Goal: Task Accomplishment & Management: Complete application form

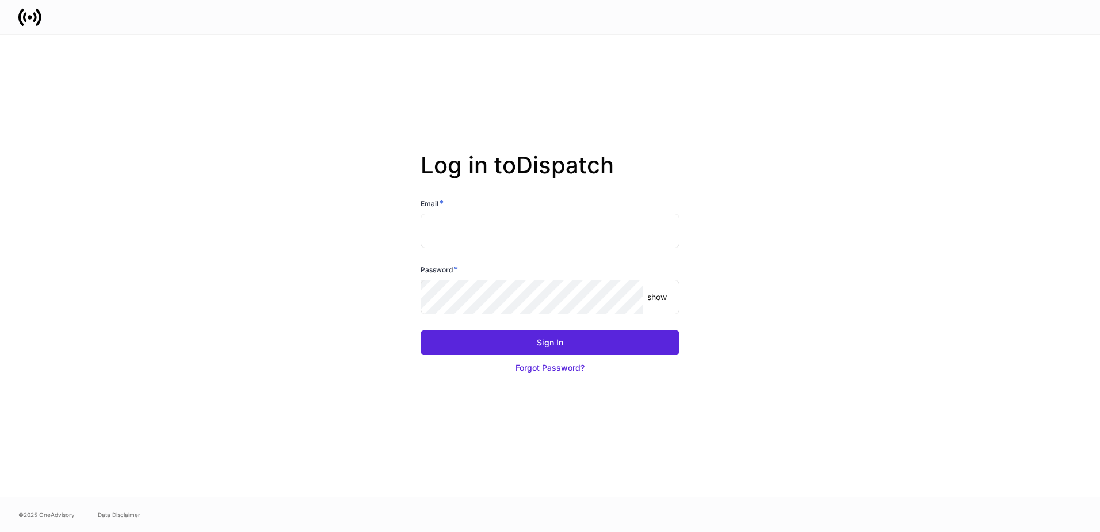
type input "**********"
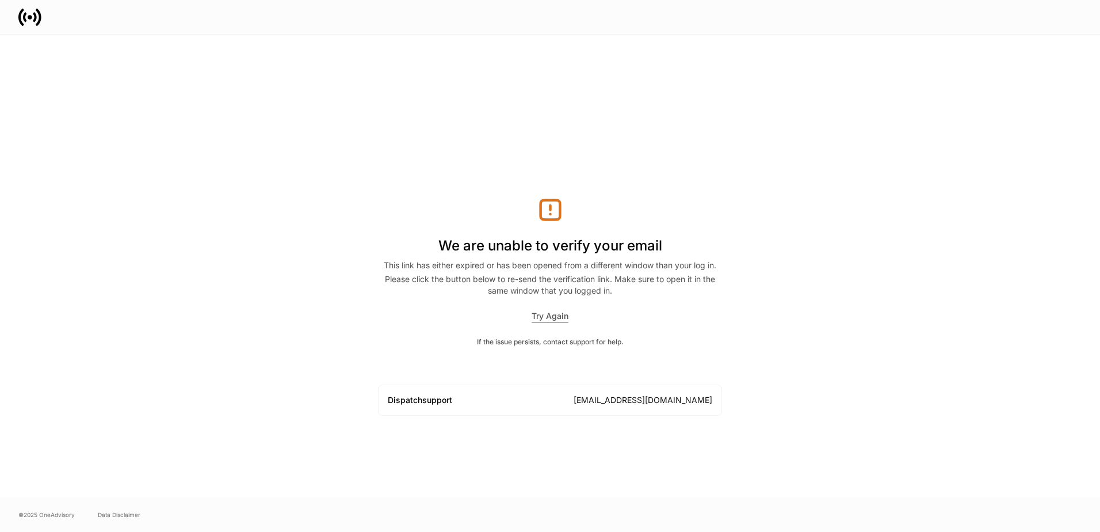
click at [545, 315] on div "Try Again" at bounding box center [550, 316] width 37 height 12
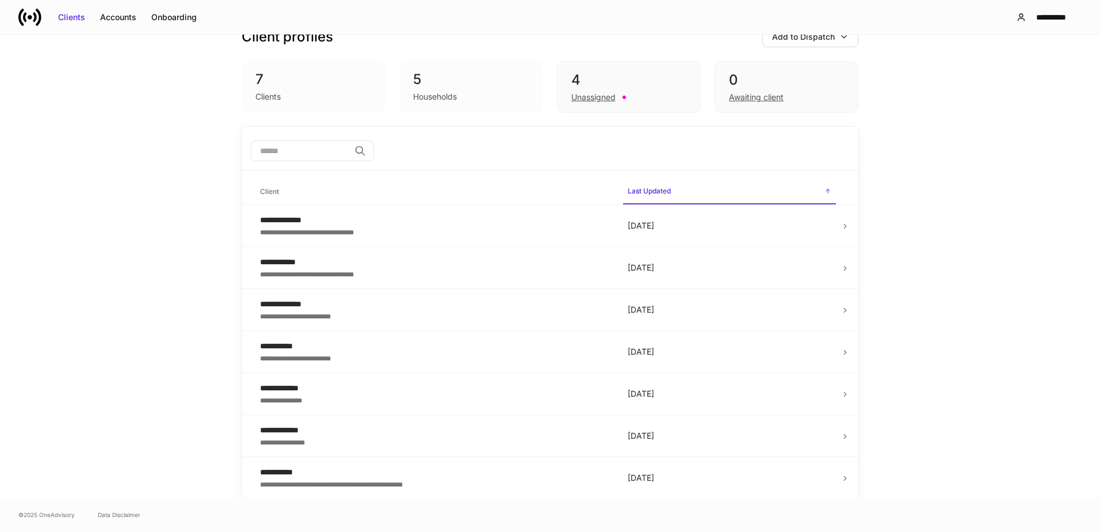
scroll to position [28, 0]
click at [299, 474] on div "**********" at bounding box center [434, 471] width 349 height 12
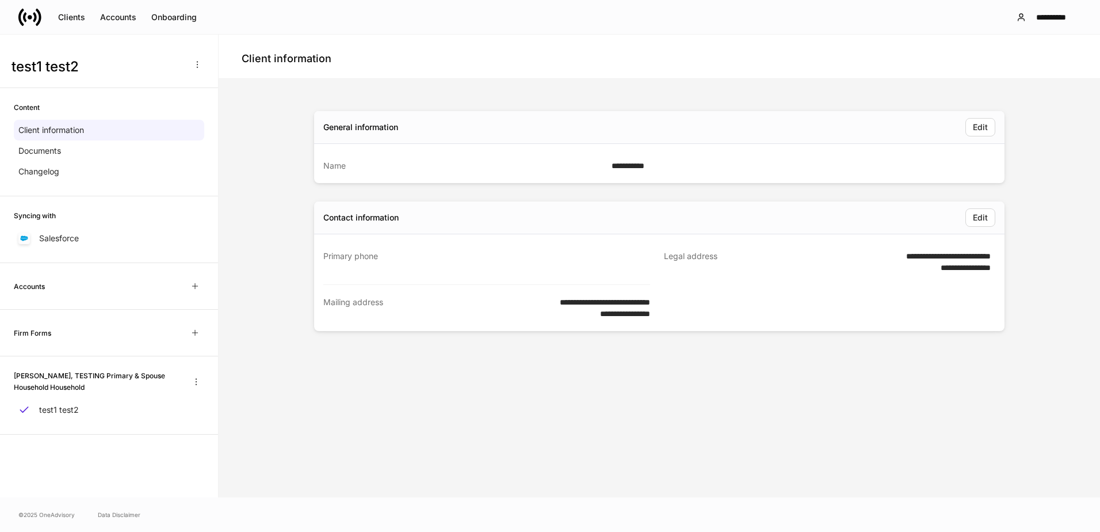
click at [73, 13] on div "Clients" at bounding box center [71, 18] width 27 height 12
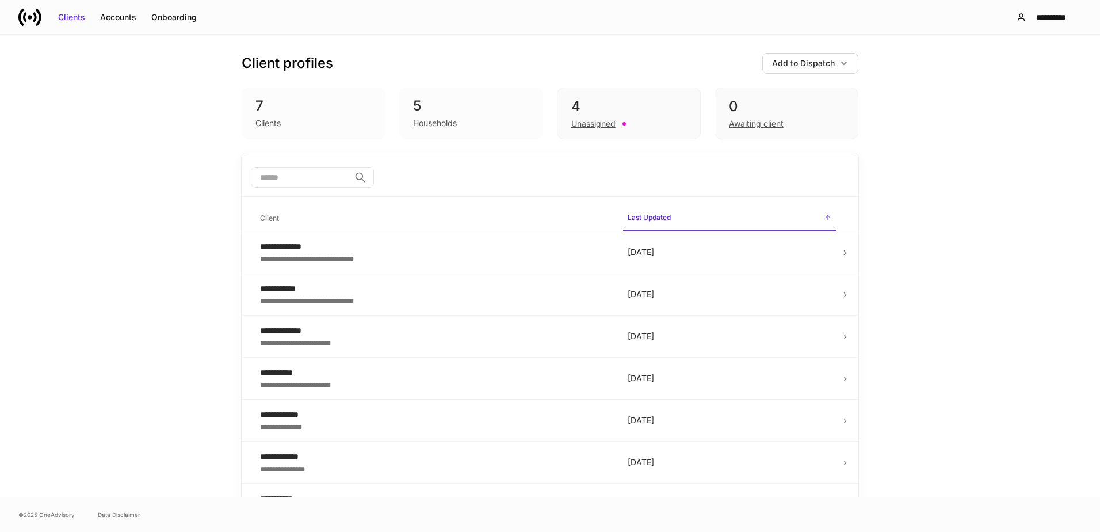
click at [424, 121] on div "Households" at bounding box center [435, 123] width 44 height 12
click at [435, 107] on div "5" at bounding box center [471, 106] width 116 height 18
click at [272, 121] on div "Clients" at bounding box center [268, 123] width 25 height 12
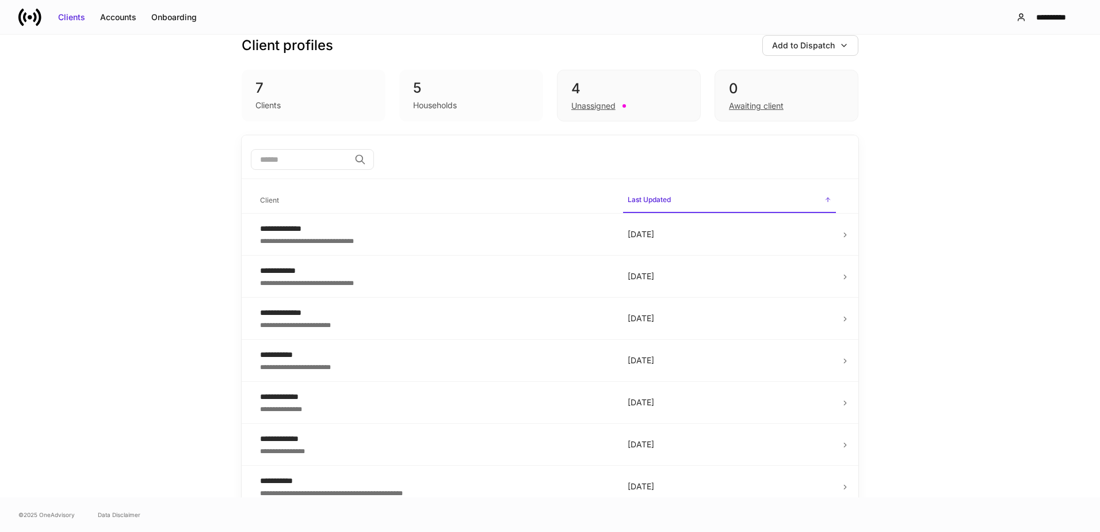
scroll to position [28, 0]
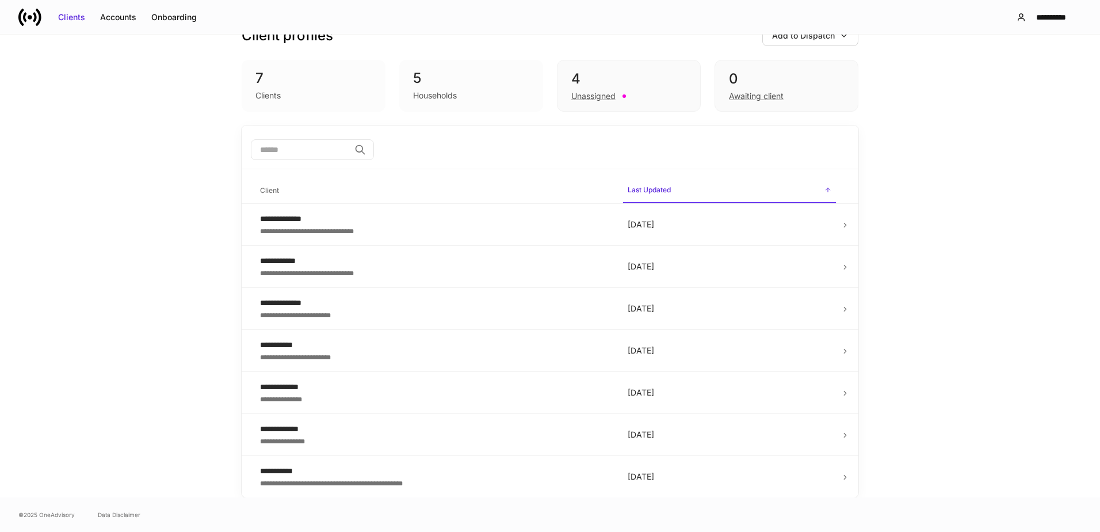
click at [405, 479] on div "**********" at bounding box center [434, 483] width 349 height 12
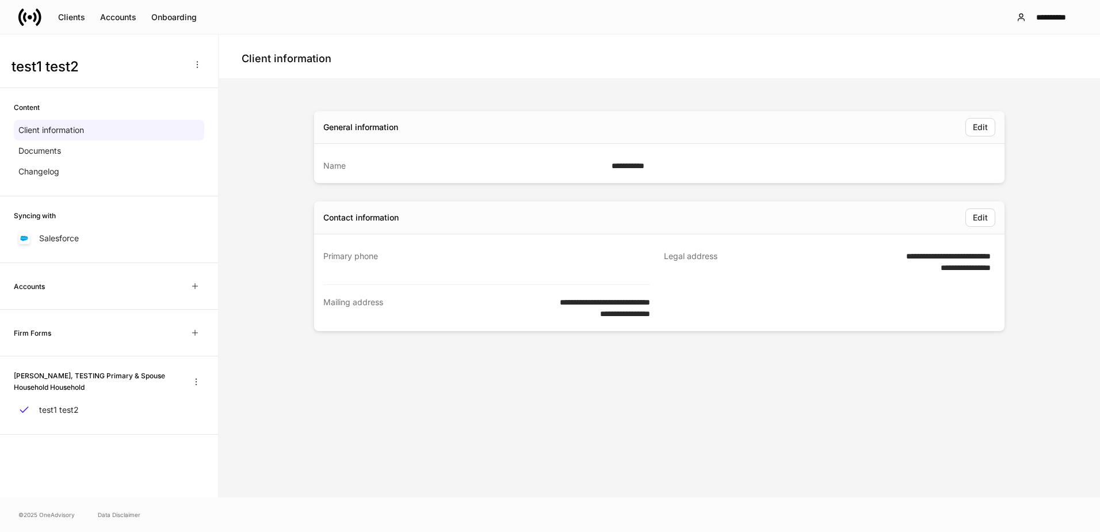
click at [63, 150] on div "Documents" at bounding box center [109, 150] width 190 height 21
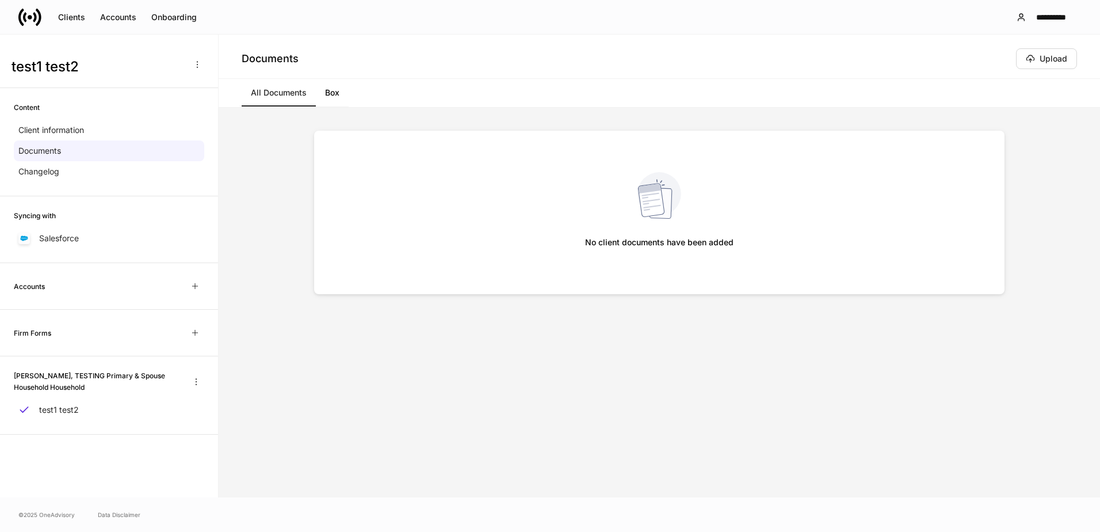
click at [77, 236] on p "Salesforce" at bounding box center [59, 239] width 40 height 12
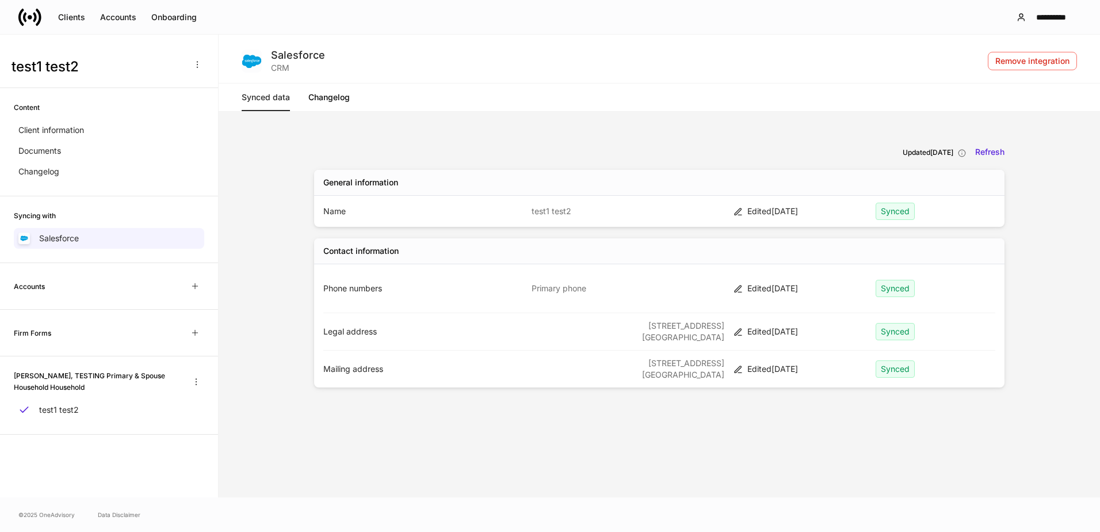
click at [337, 93] on link "Changelog" at bounding box center [328, 97] width 41 height 28
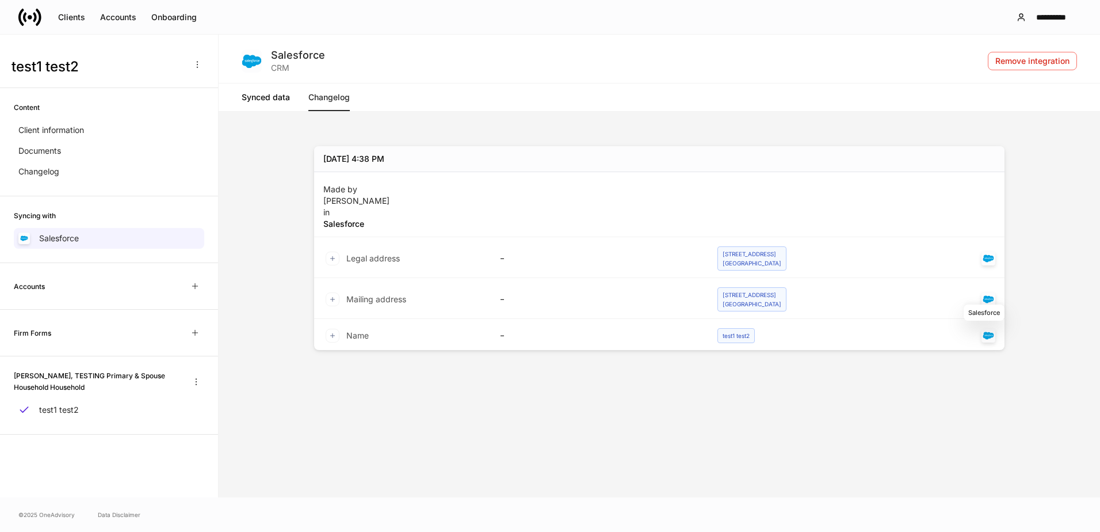
click at [990, 338] on icon "Salesforce" at bounding box center [988, 335] width 11 height 8
click at [193, 285] on icon "button" at bounding box center [194, 285] width 9 height 9
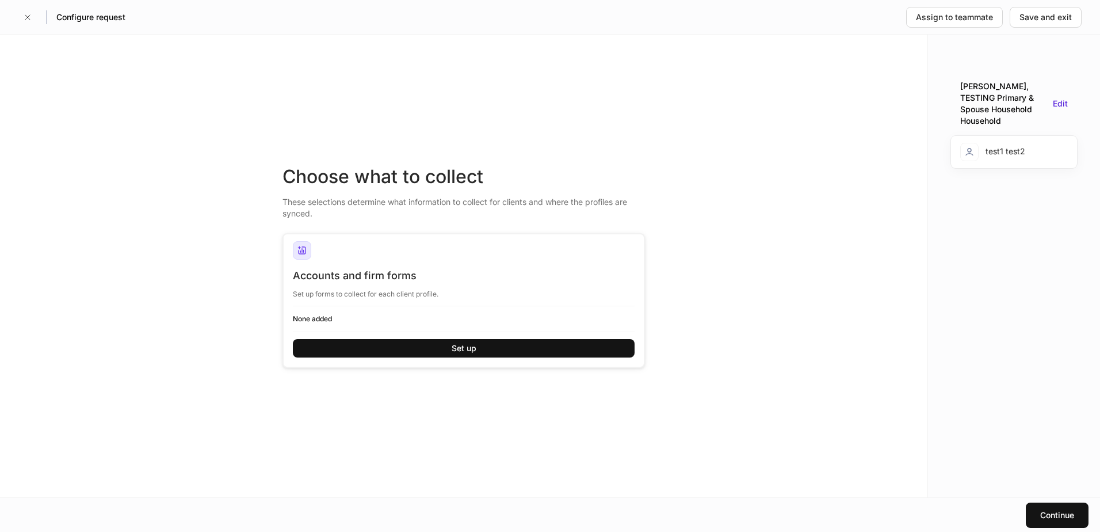
click at [28, 17] on icon "button" at bounding box center [27, 17] width 5 height 5
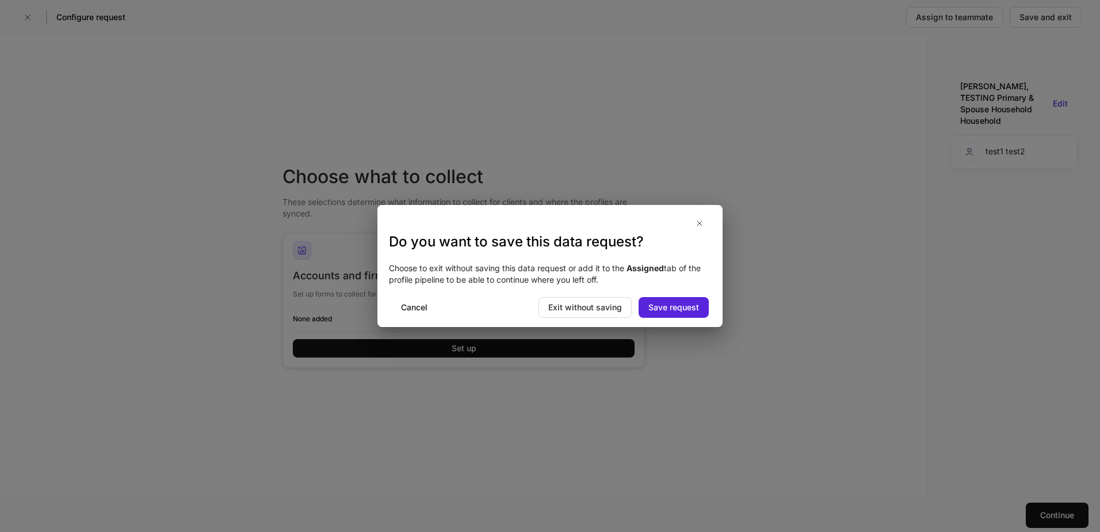
click at [592, 307] on div "Exit without saving" at bounding box center [585, 308] width 74 height 12
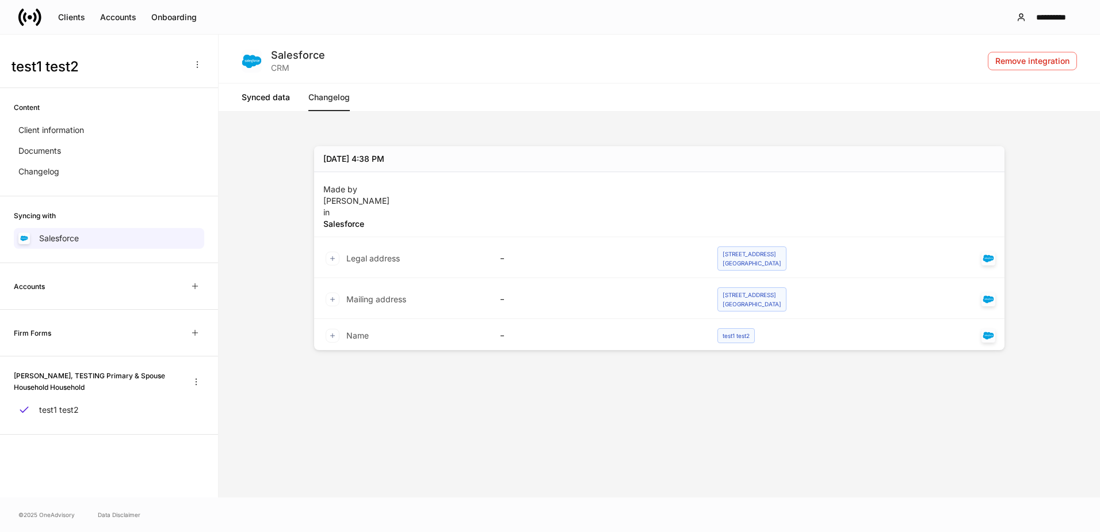
click at [194, 380] on icon "button" at bounding box center [196, 381] width 9 height 9
click at [162, 407] on li "Edit household name" at bounding box center [154, 409] width 97 height 18
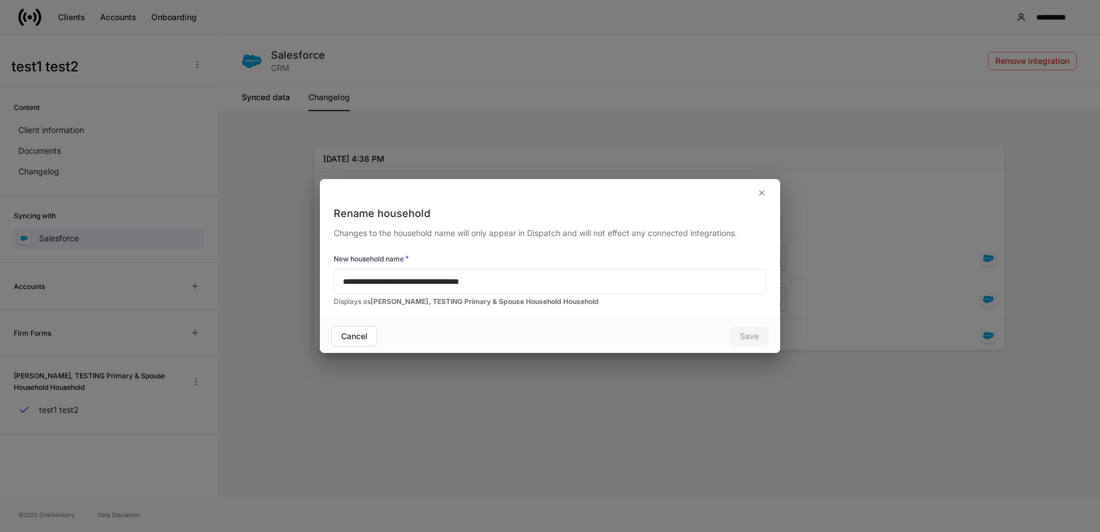
click at [256, 166] on div "**********" at bounding box center [550, 266] width 1100 height 532
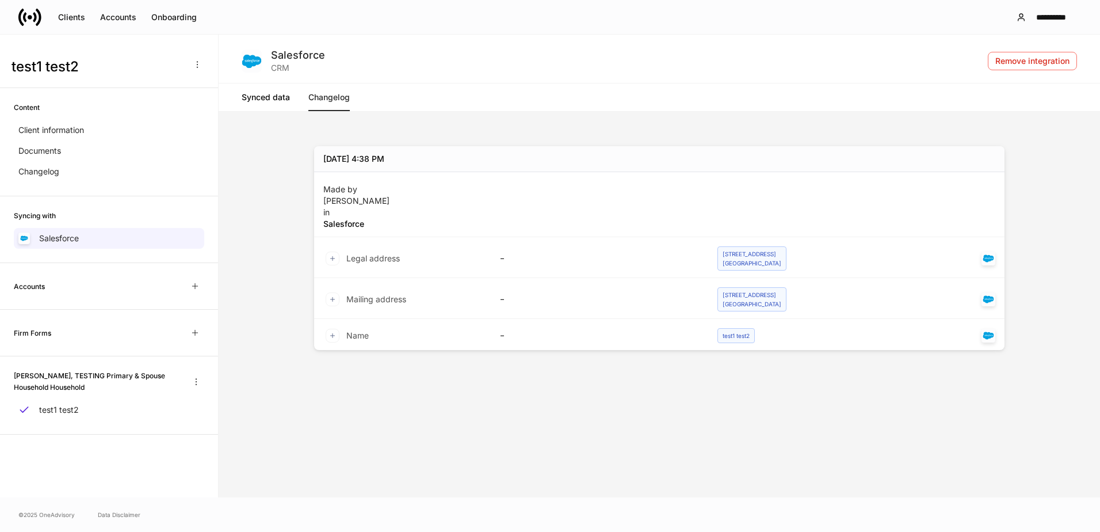
click at [69, 15] on div "Clients" at bounding box center [71, 18] width 27 height 12
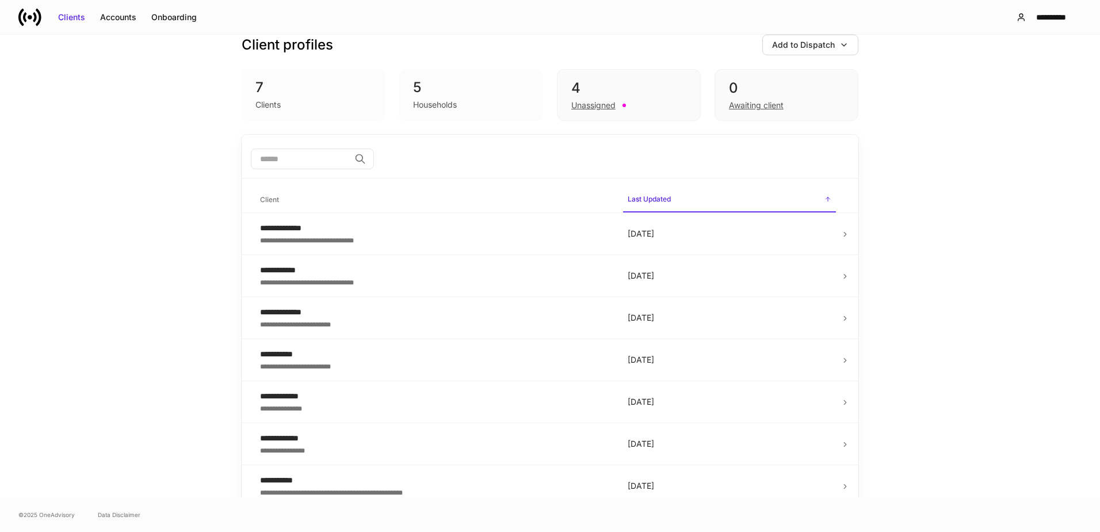
scroll to position [28, 0]
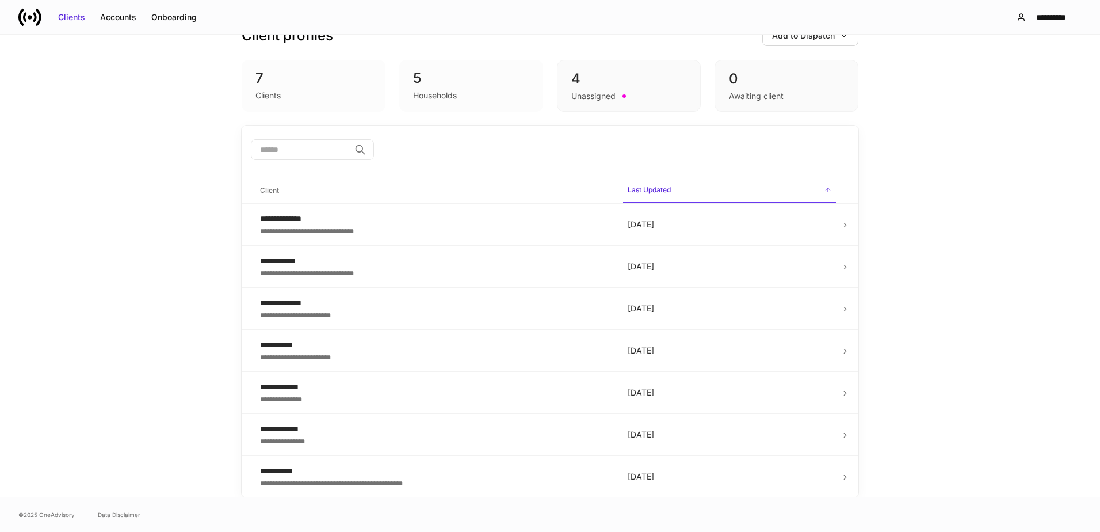
click at [326, 475] on div "**********" at bounding box center [434, 471] width 349 height 12
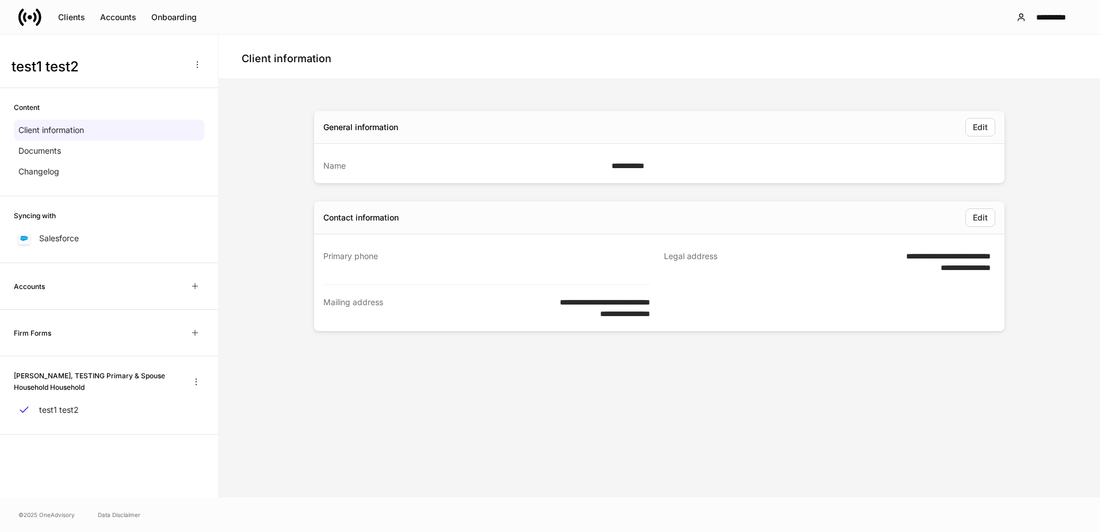
click at [196, 379] on icon "button" at bounding box center [196, 381] width 1 height 6
drag, startPoint x: 176, startPoint y: 435, endPoint x: 458, endPoint y: 422, distance: 282.9
click at [467, 428] on div "Edit household name Delete household" at bounding box center [550, 268] width 1100 height 527
click at [197, 379] on icon "button" at bounding box center [196, 381] width 9 height 9
click at [144, 436] on p "Delete household" at bounding box center [147, 438] width 65 height 12
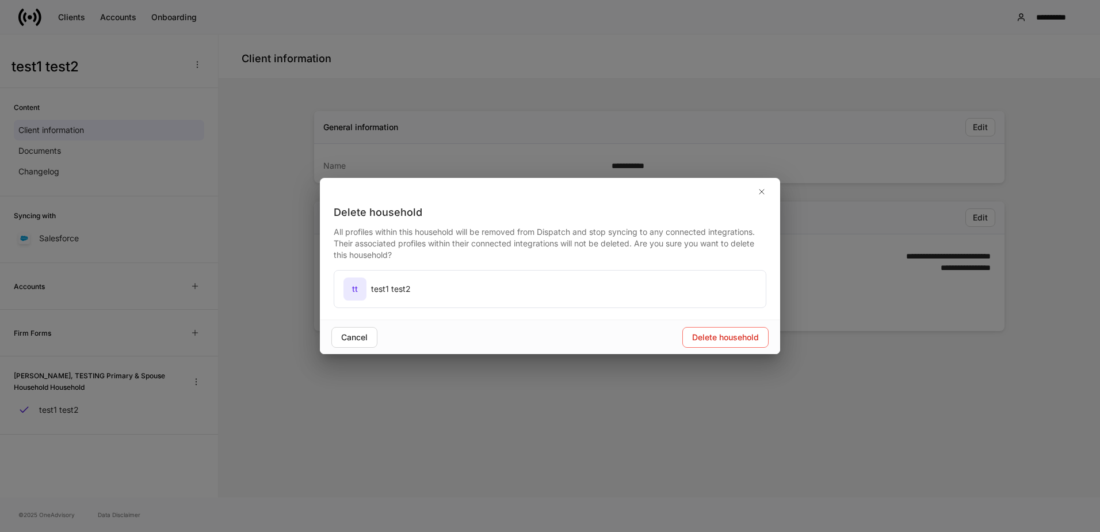
click at [711, 334] on div "Delete household" at bounding box center [725, 337] width 67 height 12
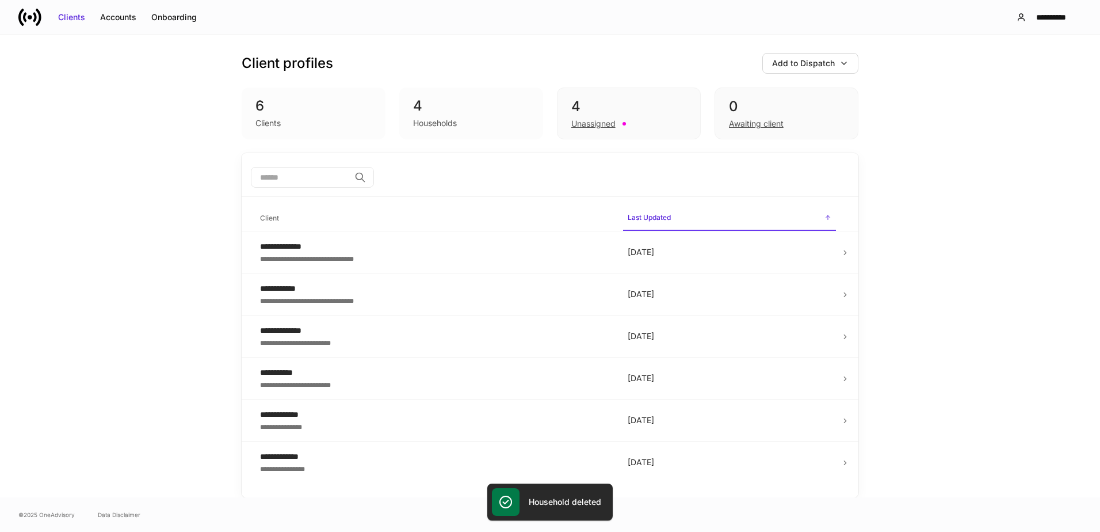
click at [822, 63] on div "Add to Dispatch" at bounding box center [803, 64] width 63 height 12
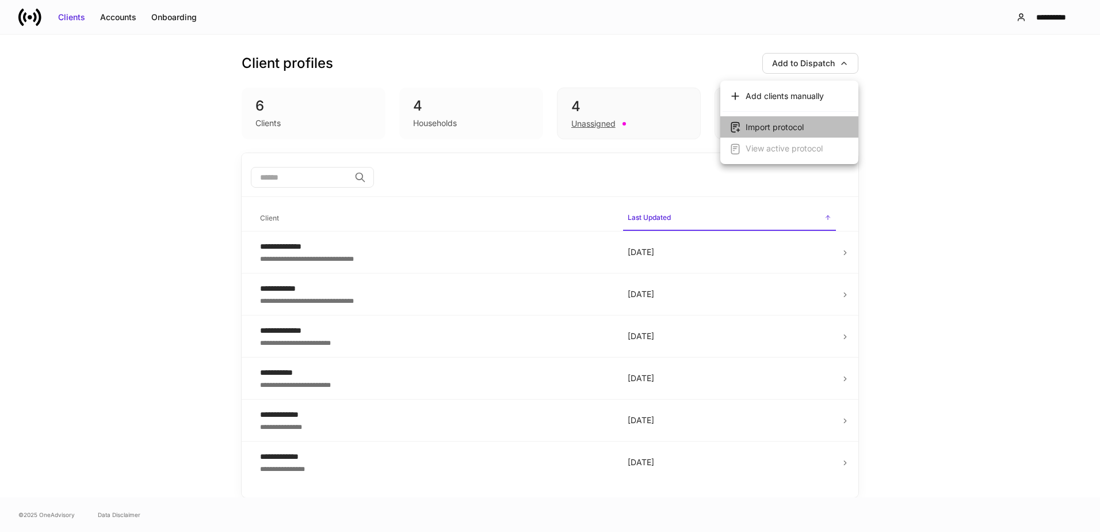
click at [773, 125] on div "Import protocol" at bounding box center [775, 127] width 58 height 12
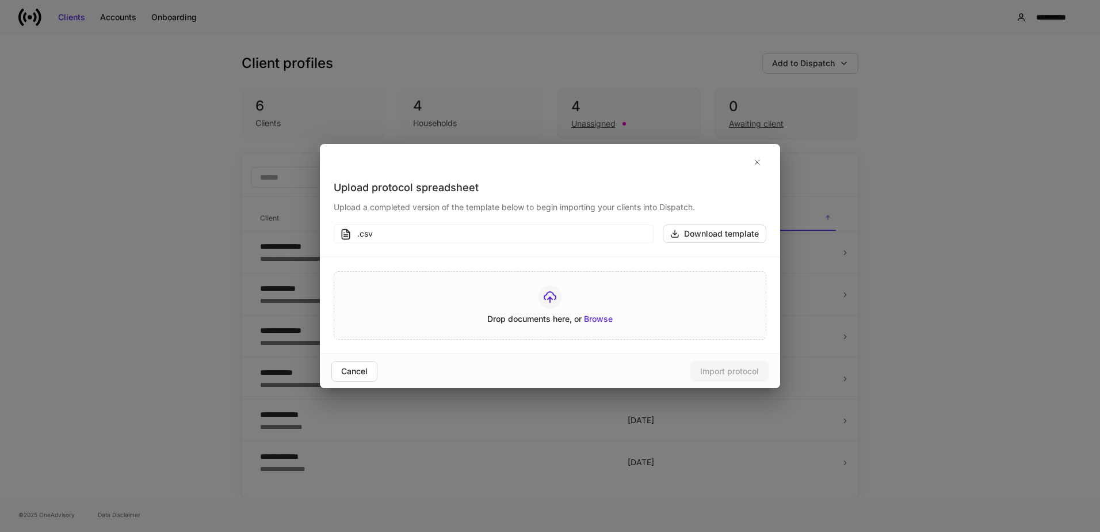
click at [756, 160] on icon "button" at bounding box center [757, 162] width 9 height 9
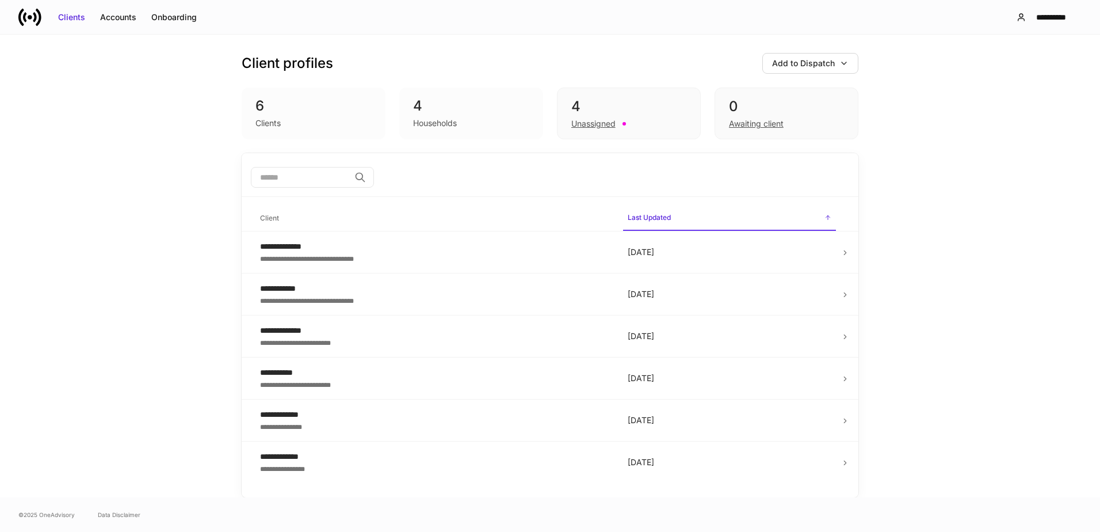
click at [303, 375] on div "**********" at bounding box center [434, 373] width 349 height 12
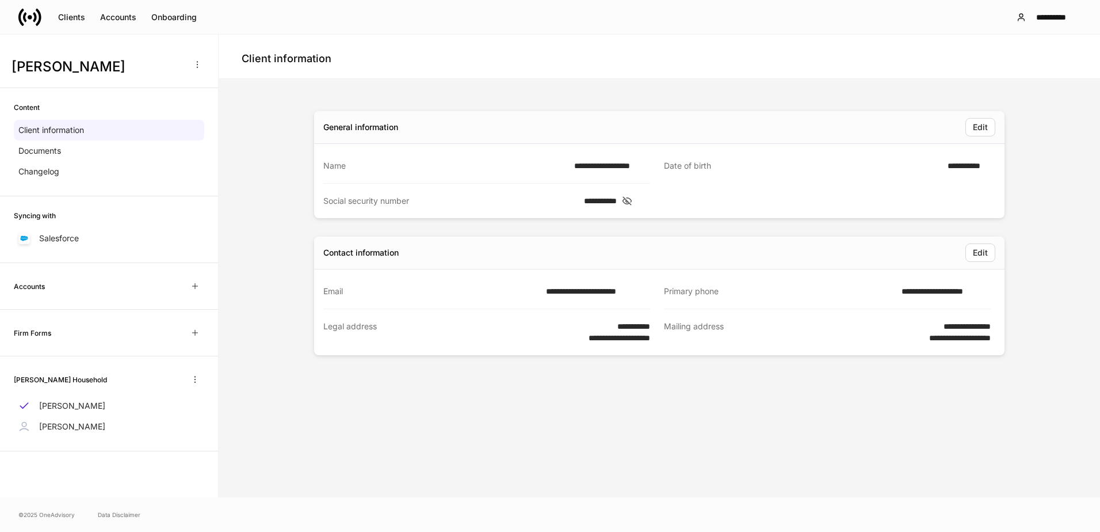
click at [81, 18] on div "Clients" at bounding box center [71, 18] width 27 height 12
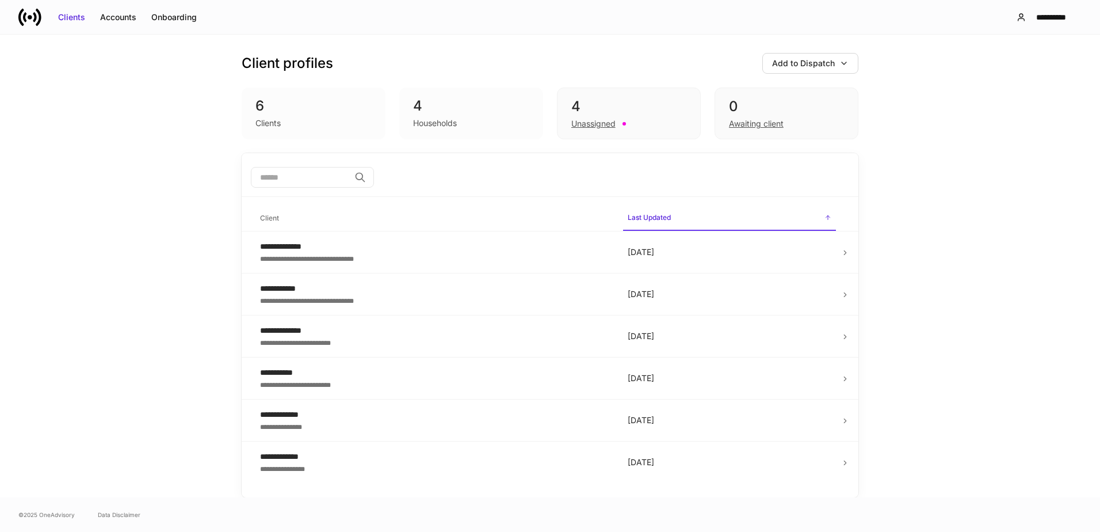
click at [29, 15] on icon at bounding box center [30, 17] width 5 height 5
click at [433, 116] on div "Households" at bounding box center [471, 122] width 116 height 14
click at [178, 16] on div "Onboarding" at bounding box center [173, 18] width 45 height 12
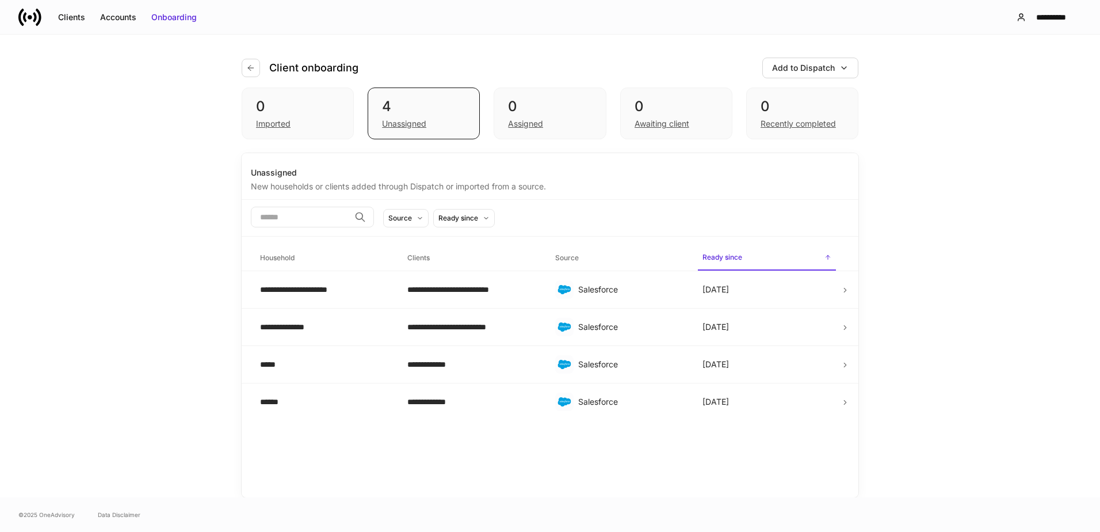
click at [419, 284] on div "**********" at bounding box center [471, 290] width 129 height 12
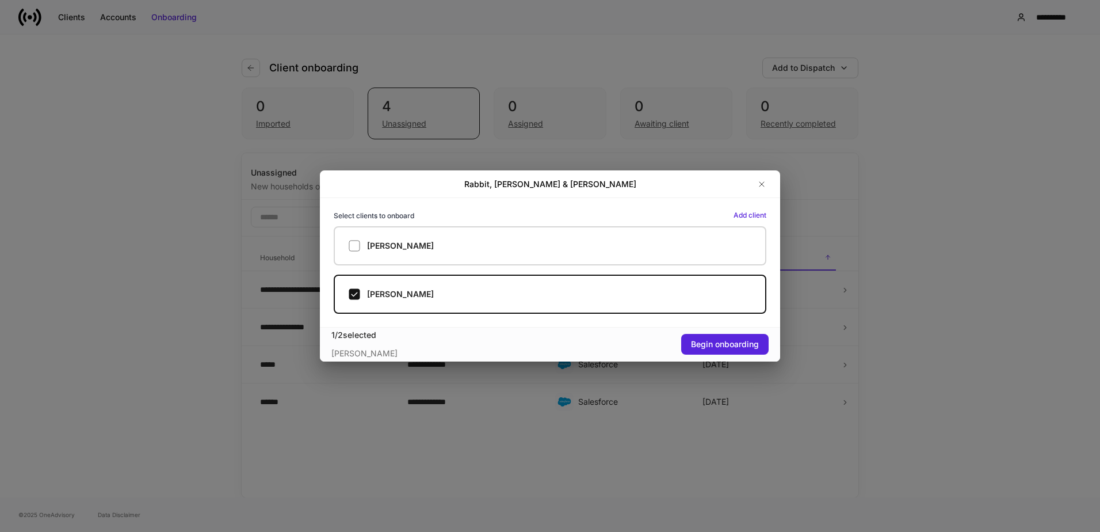
click at [725, 344] on div "Begin onboarding" at bounding box center [725, 344] width 68 height 12
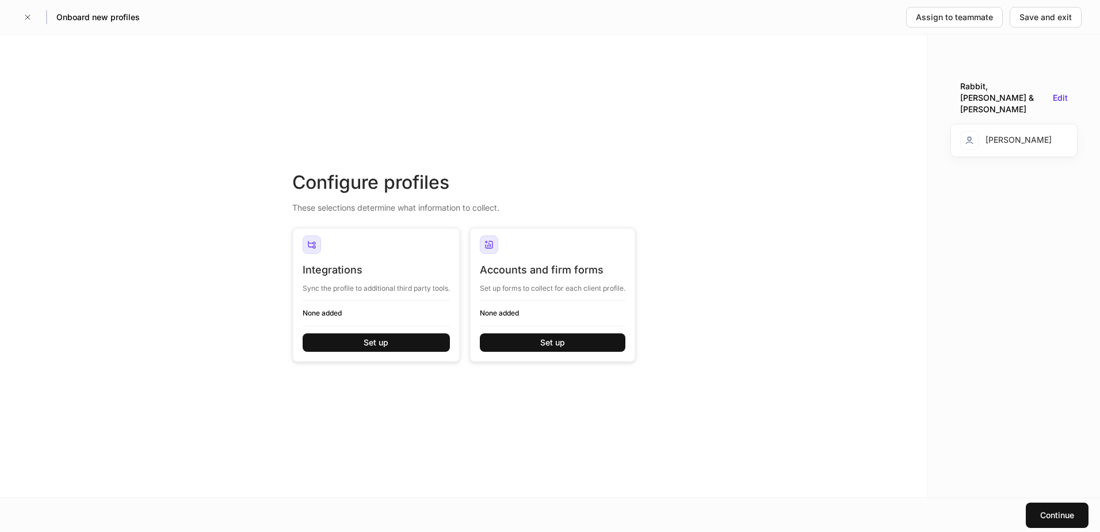
click at [369, 267] on div "Integrations" at bounding box center [376, 270] width 147 height 14
click at [374, 347] on div "Set up" at bounding box center [376, 343] width 25 height 12
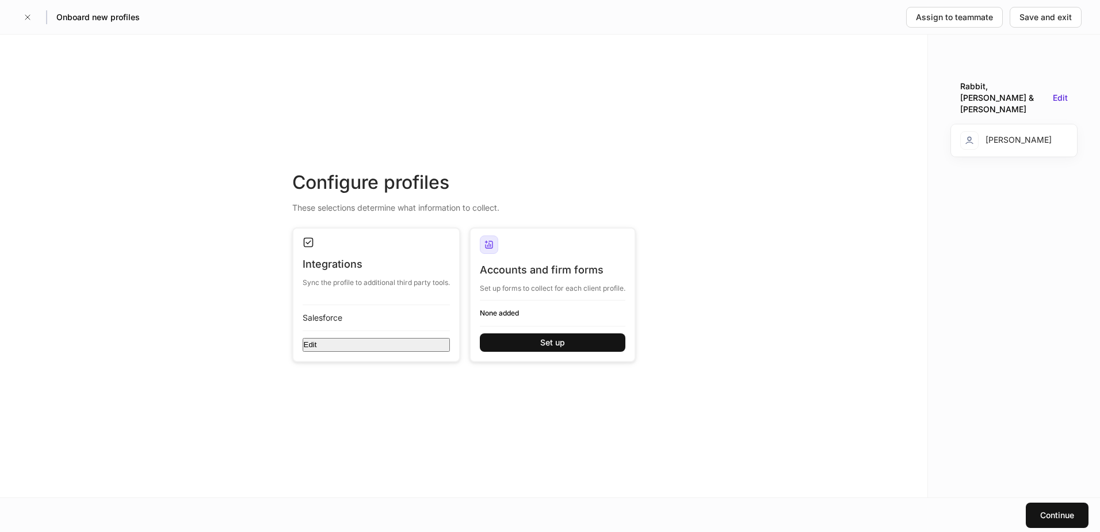
click at [372, 257] on div at bounding box center [376, 245] width 147 height 21
click at [555, 257] on div at bounding box center [553, 249] width 146 height 28
click at [551, 348] on div "Set up" at bounding box center [552, 343] width 25 height 12
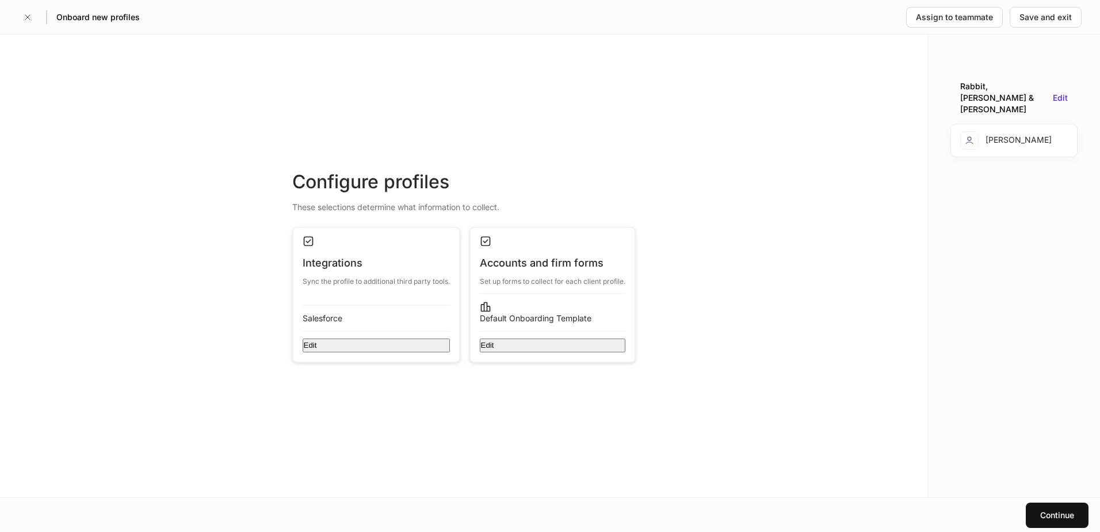
click at [1035, 20] on div "Save and exit" at bounding box center [1046, 18] width 52 height 12
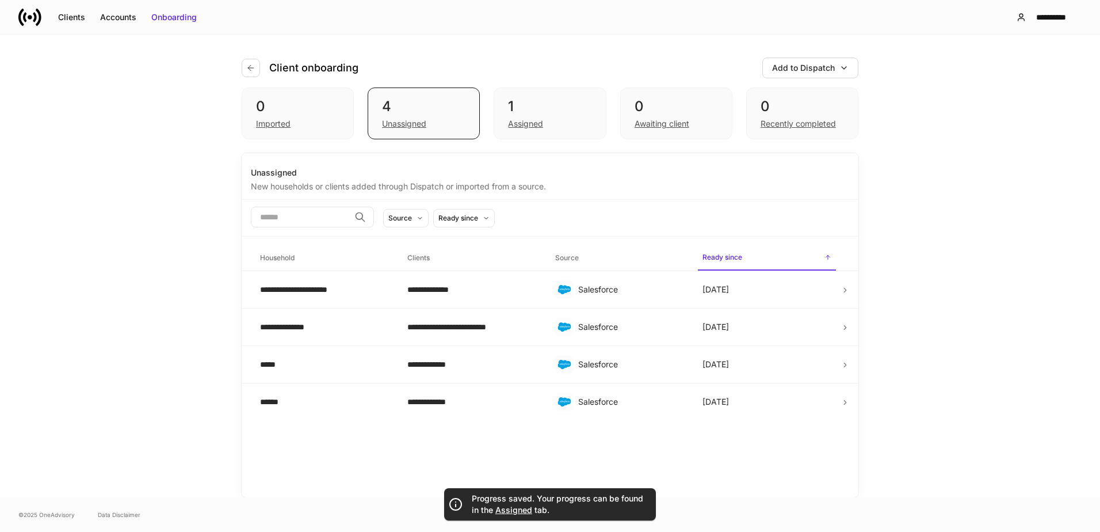
click at [505, 289] on div "**********" at bounding box center [471, 290] width 129 height 12
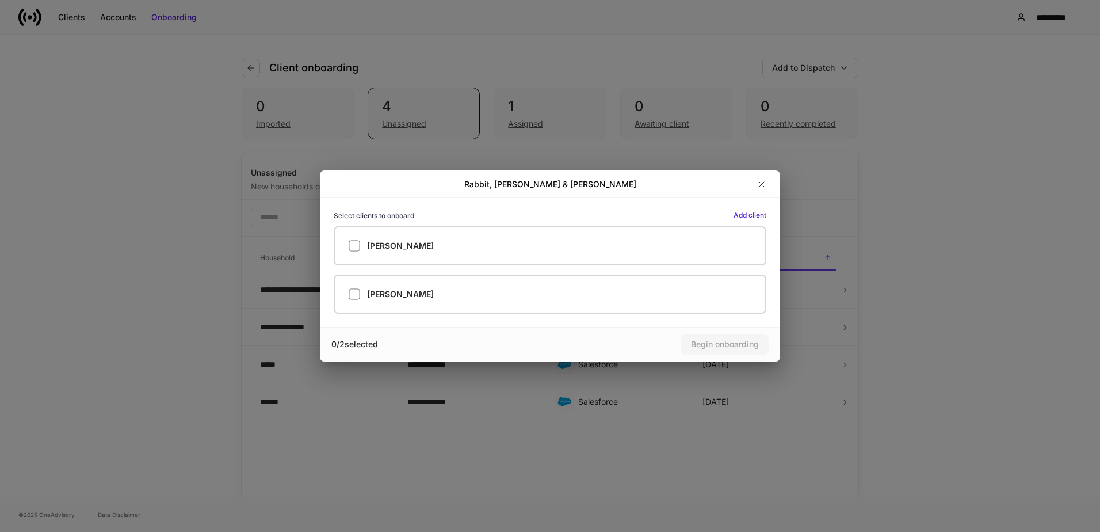
click at [1018, 165] on div "Rabbit, Jessica & Roger Household Select clients to onboard Add client Jessica …" at bounding box center [550, 266] width 1100 height 532
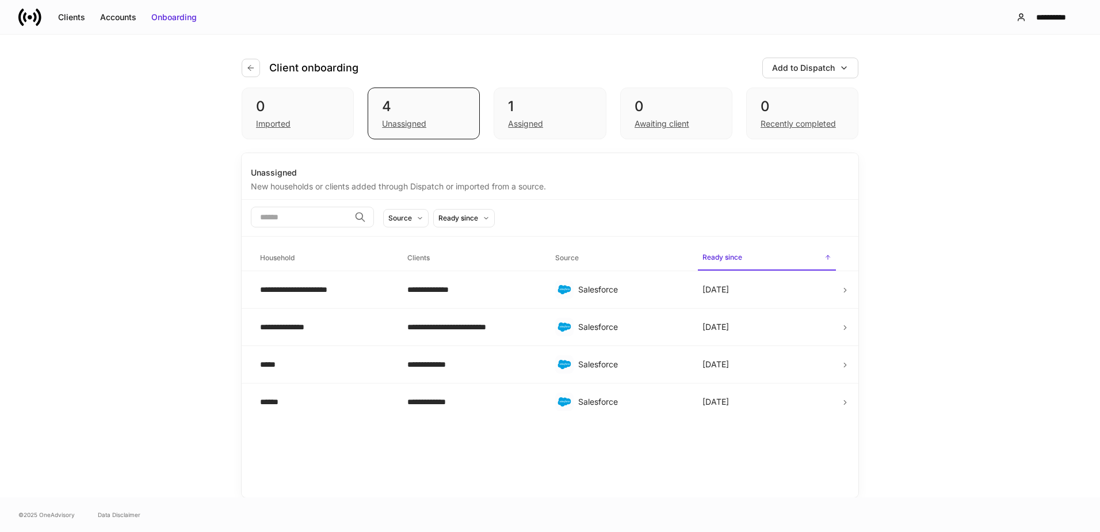
click at [525, 124] on div "Assigned" at bounding box center [525, 124] width 35 height 12
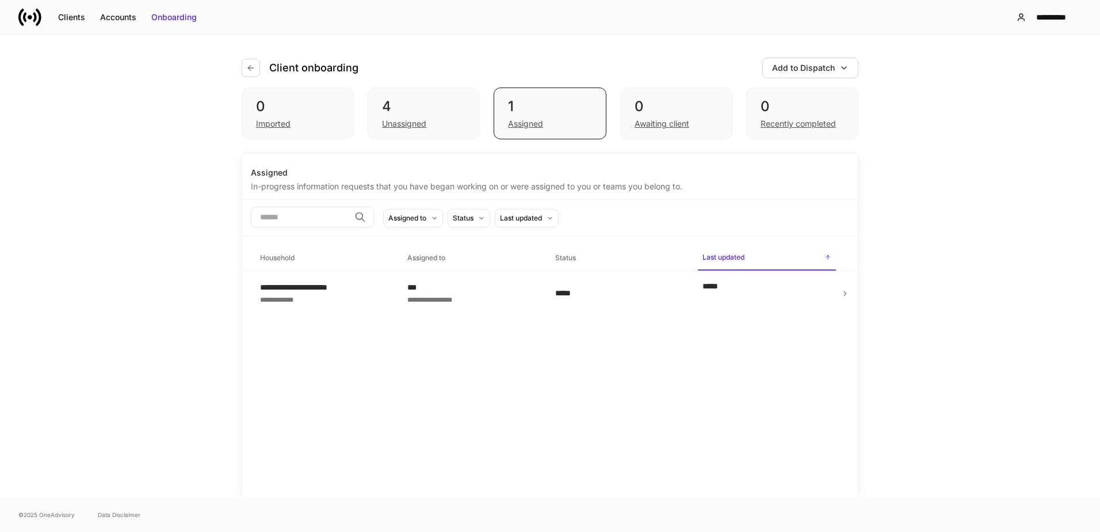
click at [351, 283] on div "**********" at bounding box center [324, 292] width 129 height 23
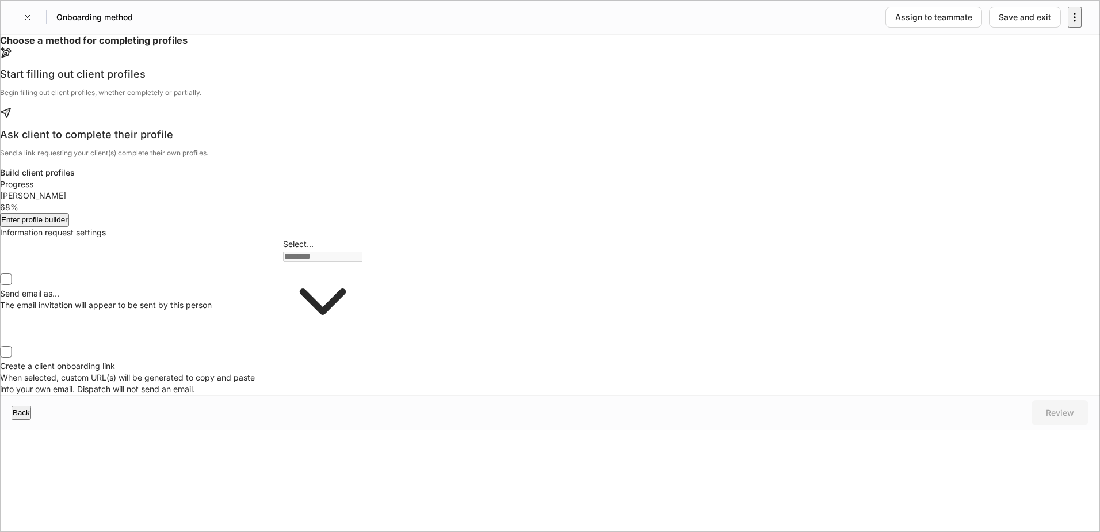
click at [363, 81] on div "Start filling out client profiles" at bounding box center [181, 74] width 363 height 14
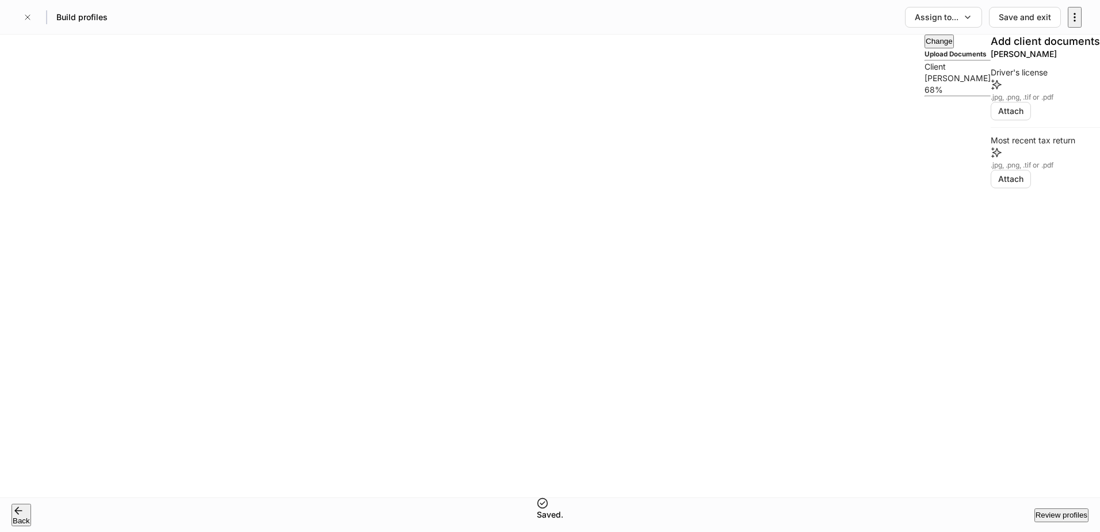
click at [925, 73] on div "Client" at bounding box center [958, 67] width 66 height 12
click at [925, 60] on h5 "Upload Documents" at bounding box center [958, 54] width 66 height 12
click at [925, 96] on div "Roger Rabbit 68%" at bounding box center [958, 84] width 66 height 23
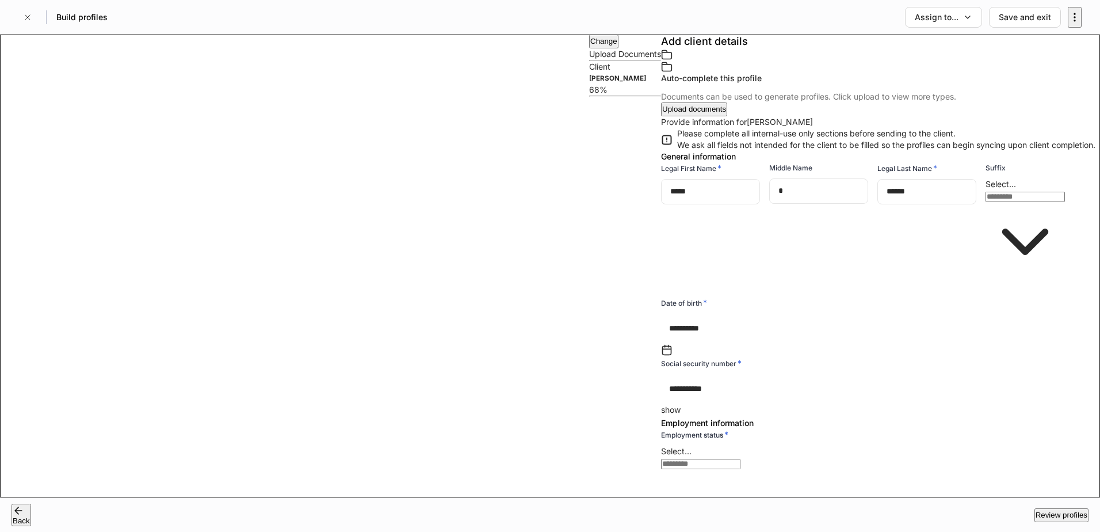
scroll to position [230, 0]
click at [828, 404] on p "show" at bounding box center [880, 410] width 439 height 12
click at [828, 404] on p "hide" at bounding box center [880, 410] width 439 height 12
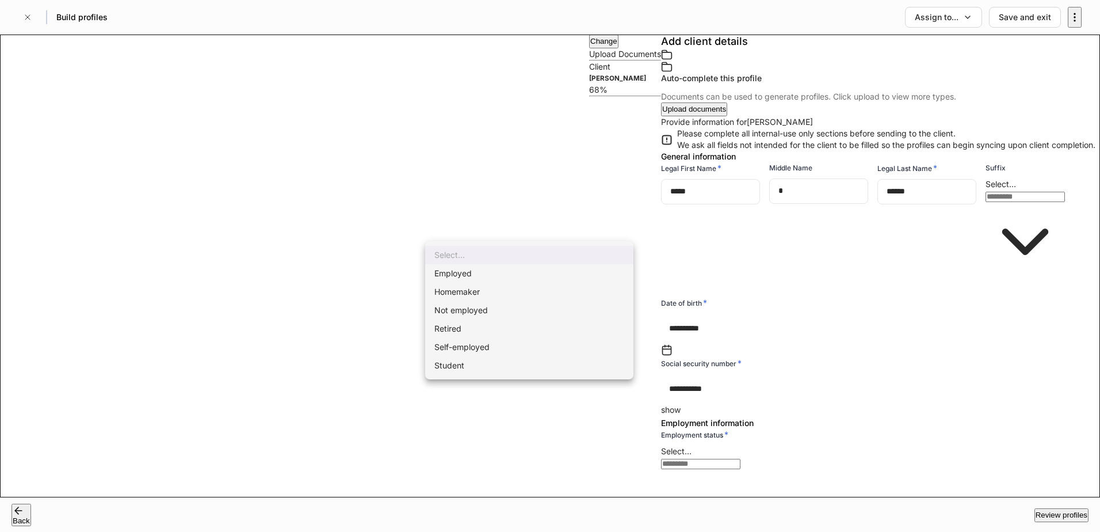
click at [577, 230] on body "**********" at bounding box center [550, 266] width 1100 height 532
drag, startPoint x: 458, startPoint y: 269, endPoint x: 464, endPoint y: 315, distance: 47.0
click at [464, 315] on ul "Select... Employed Homemaker Not employed Retired Self-employed Student" at bounding box center [529, 310] width 208 height 138
click at [449, 326] on li "Retired" at bounding box center [529, 328] width 208 height 18
type input "*"
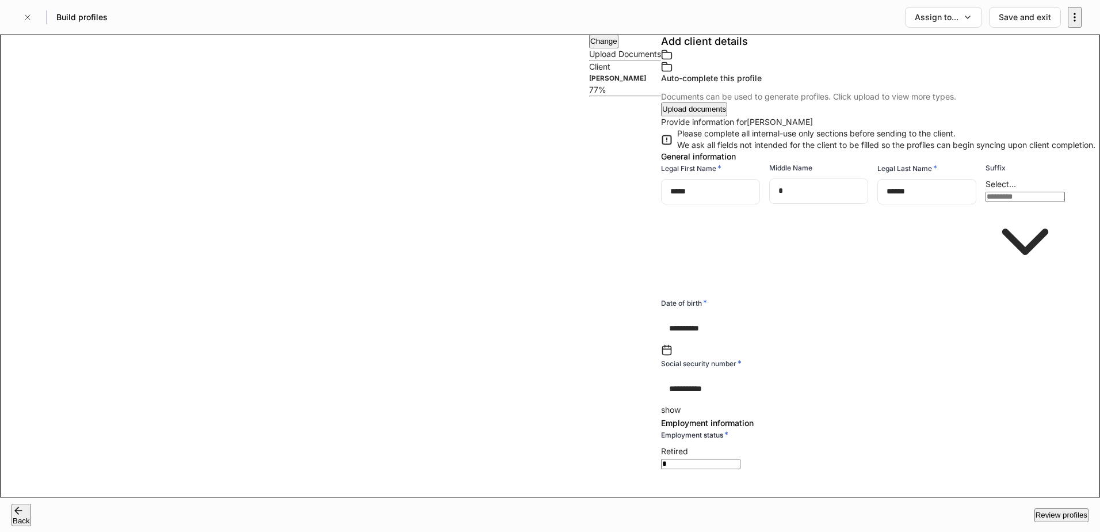
type input "**********"
type input "*********"
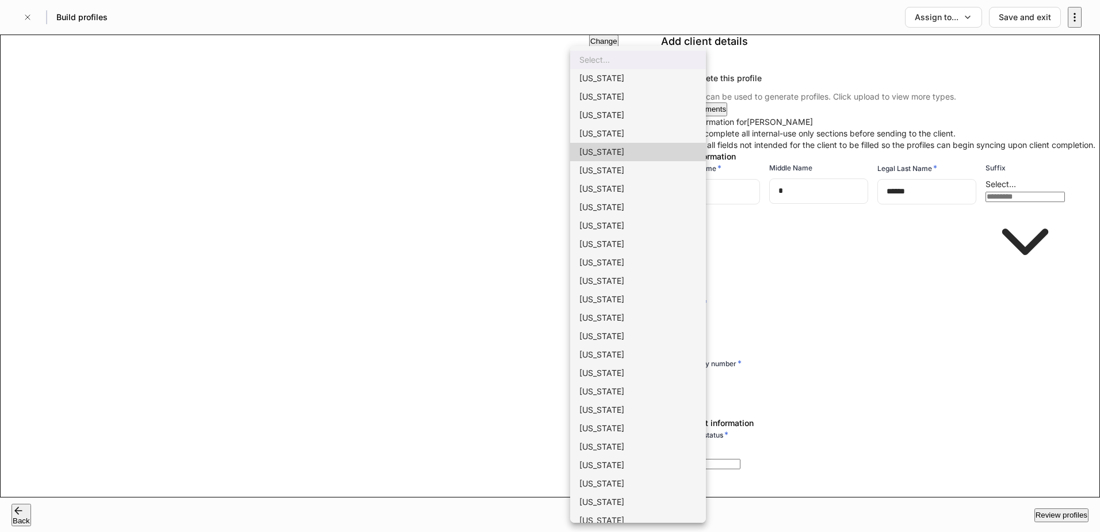
click at [609, 146] on li "California" at bounding box center [638, 152] width 136 height 18
type input "*"
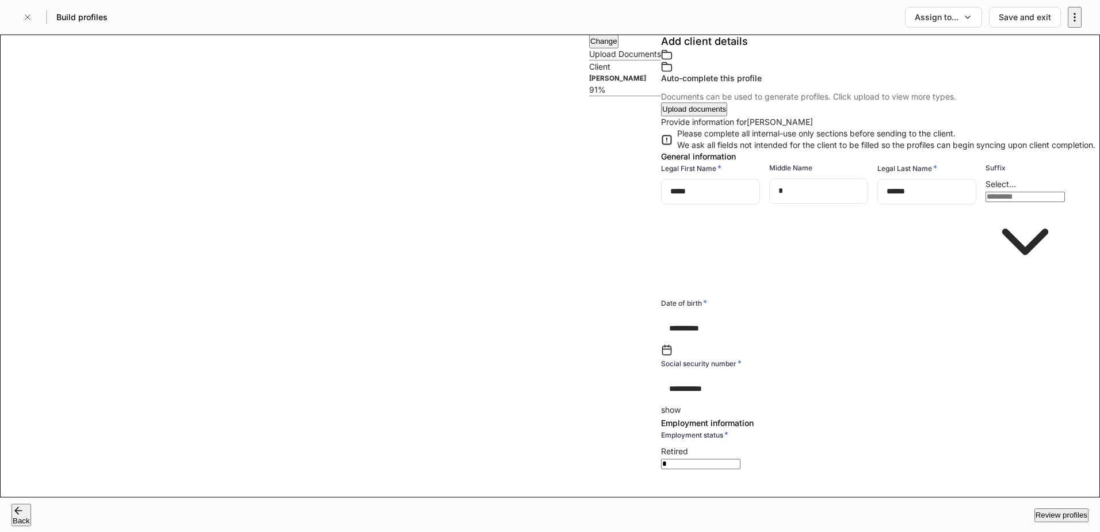
type input "*****"
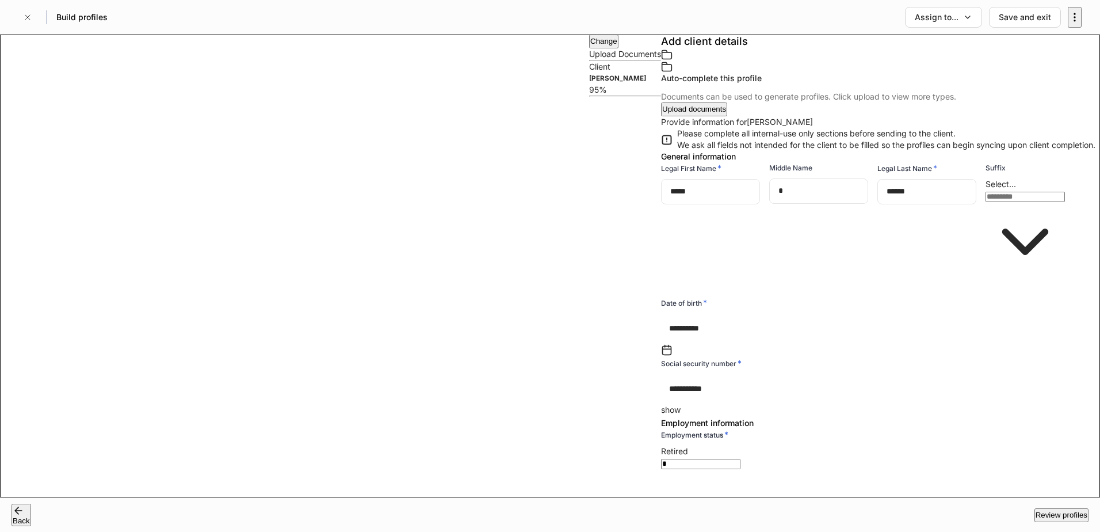
click at [1015, 14] on div "Save and exit" at bounding box center [1025, 18] width 52 height 12
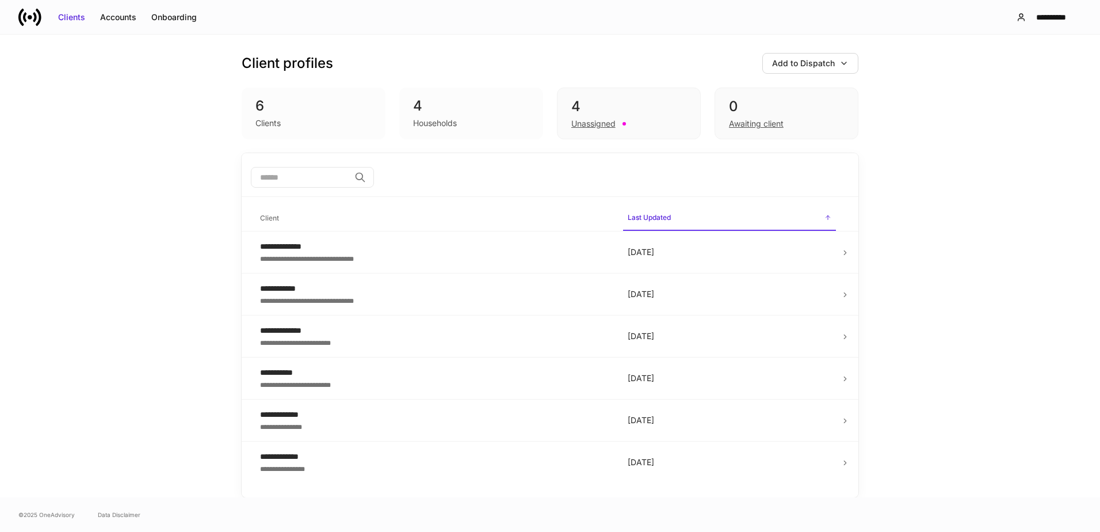
click at [594, 121] on div "Unassigned" at bounding box center [593, 124] width 44 height 12
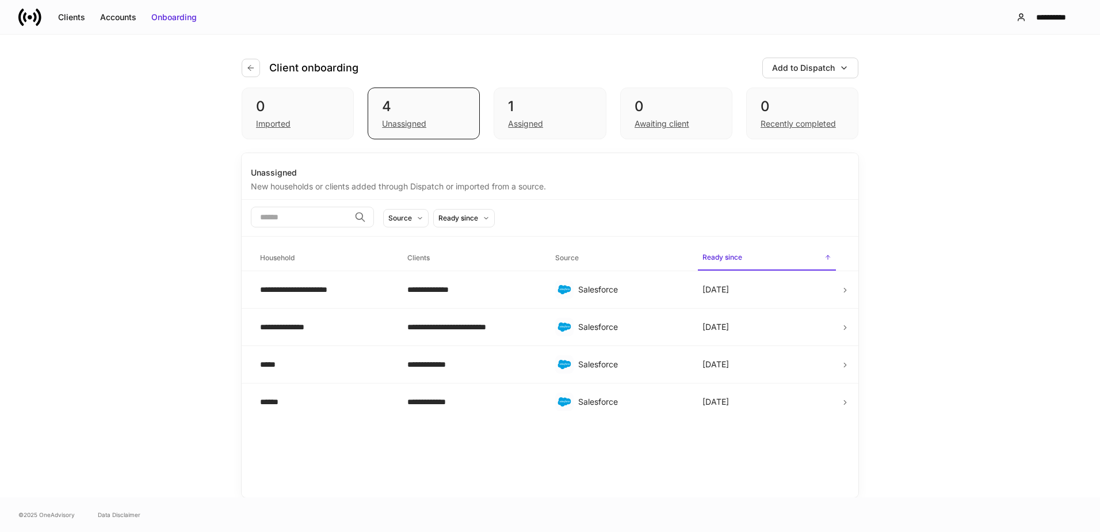
click at [529, 123] on div "Assigned" at bounding box center [525, 124] width 35 height 12
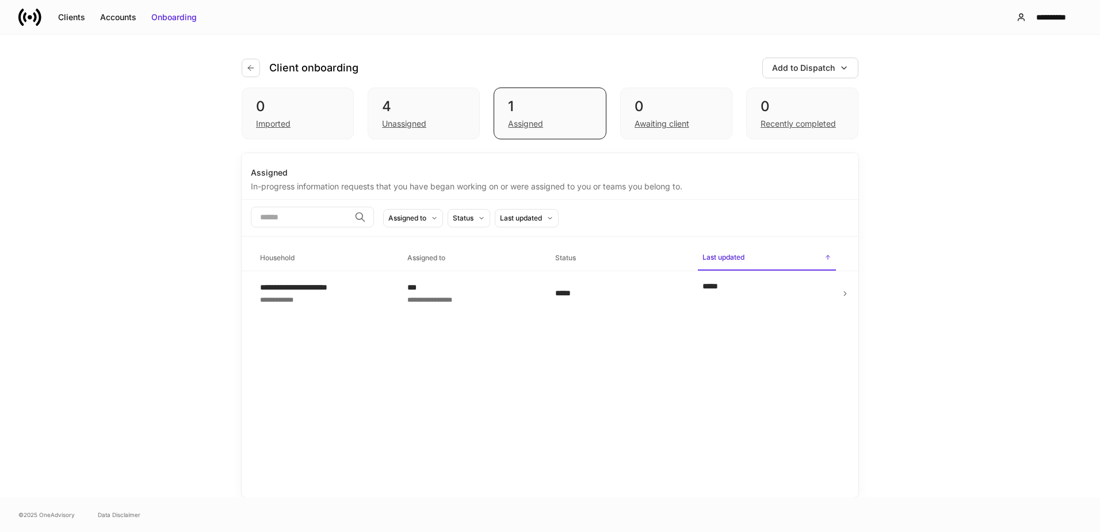
click at [489, 284] on div "***" at bounding box center [471, 287] width 129 height 12
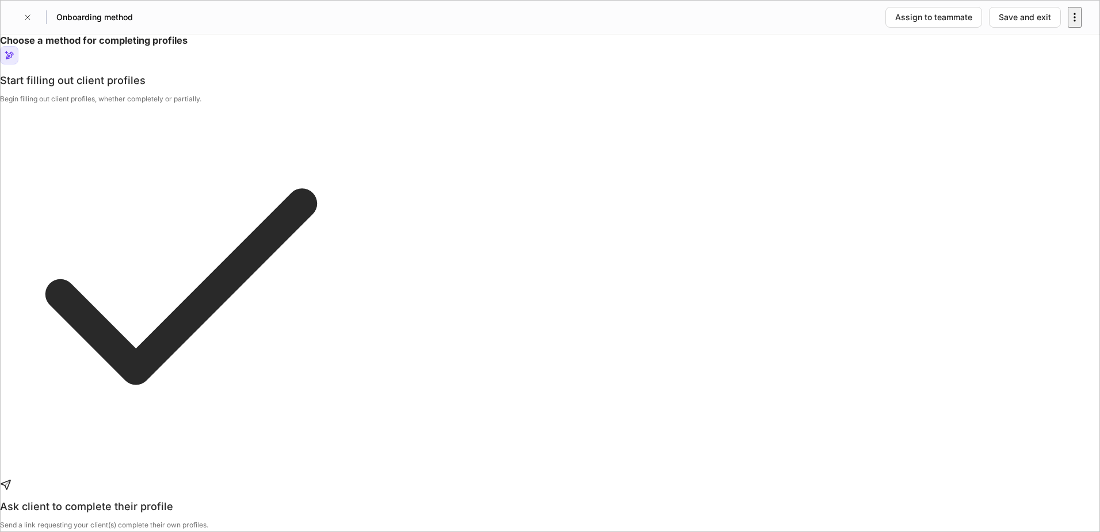
click at [363, 500] on div "Ask client to complete their profile" at bounding box center [181, 507] width 363 height 14
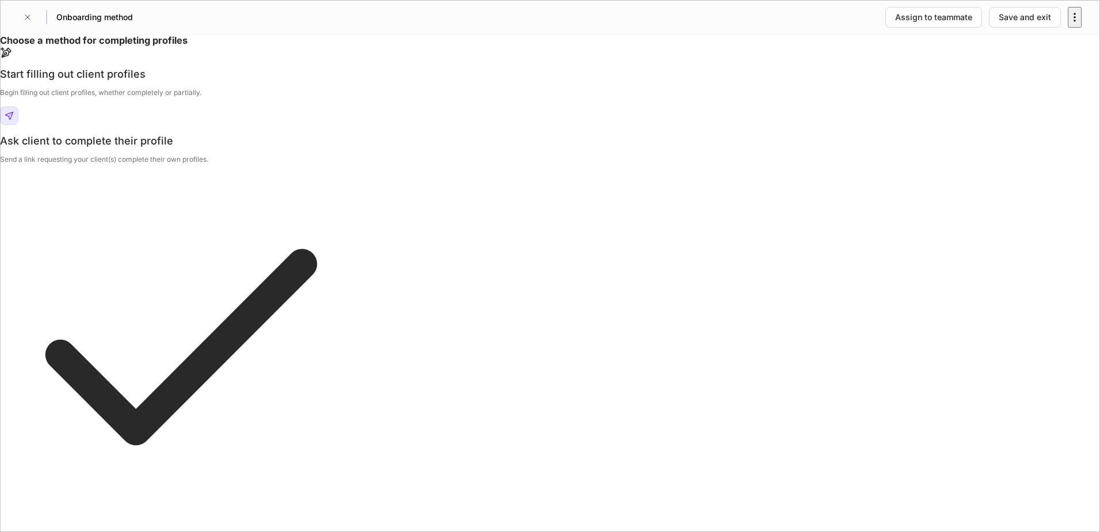
click at [363, 81] on div "Start filling out client profiles" at bounding box center [181, 74] width 363 height 14
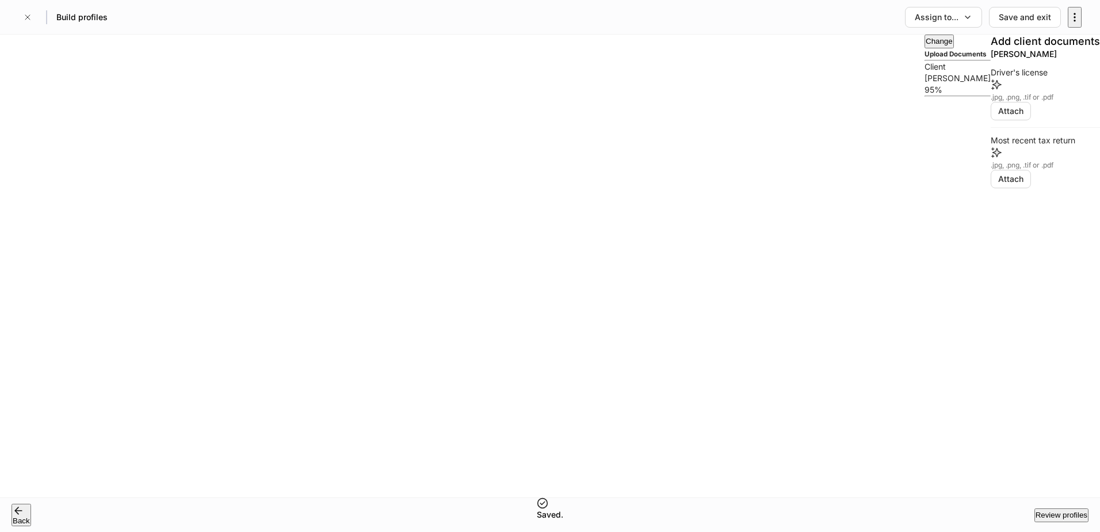
click at [925, 96] on div "Roger Rabbit 95%" at bounding box center [958, 84] width 66 height 23
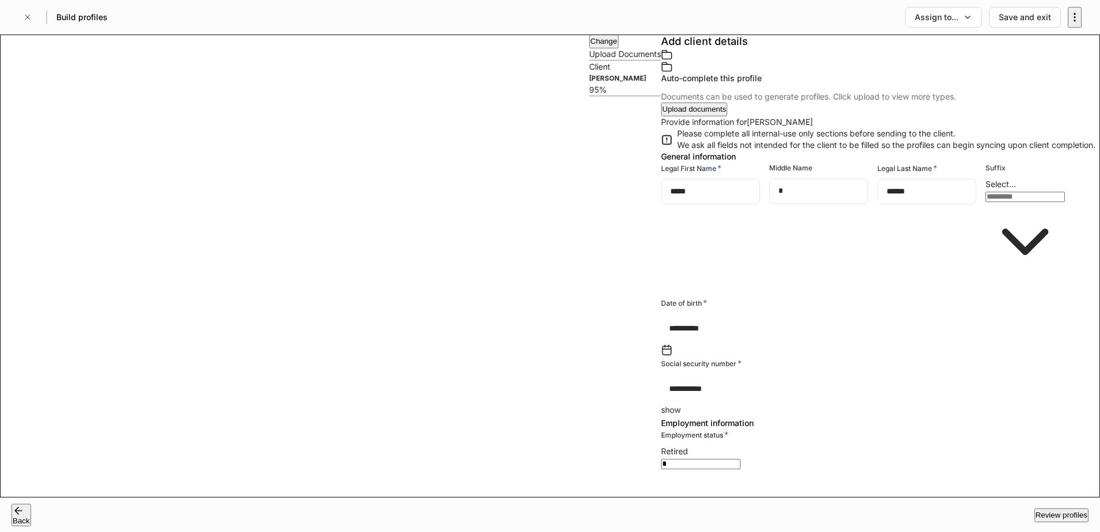
scroll to position [651, 0]
click at [1020, 16] on div "Save and exit" at bounding box center [1025, 18] width 52 height 12
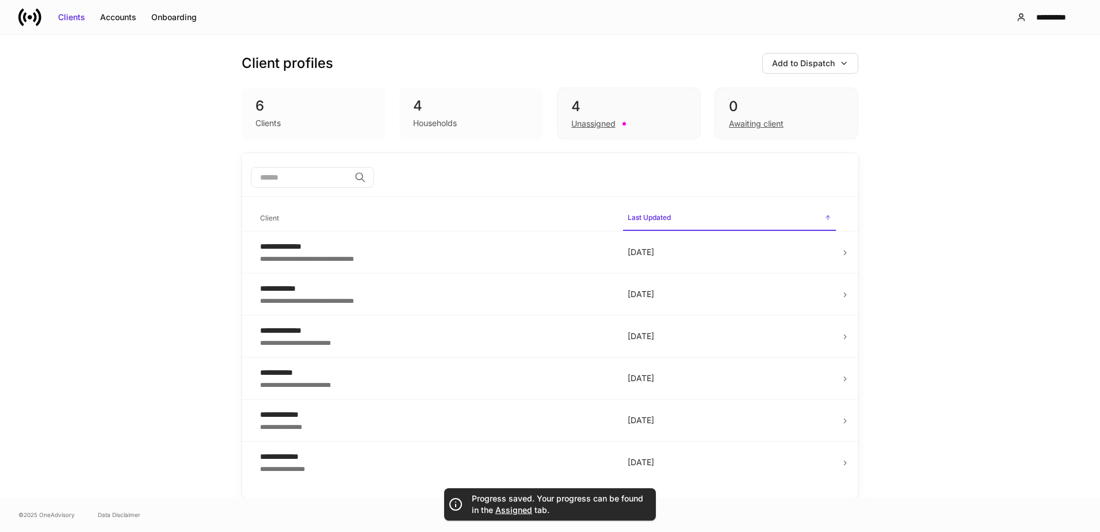
click at [63, 13] on div "Clients" at bounding box center [71, 18] width 27 height 12
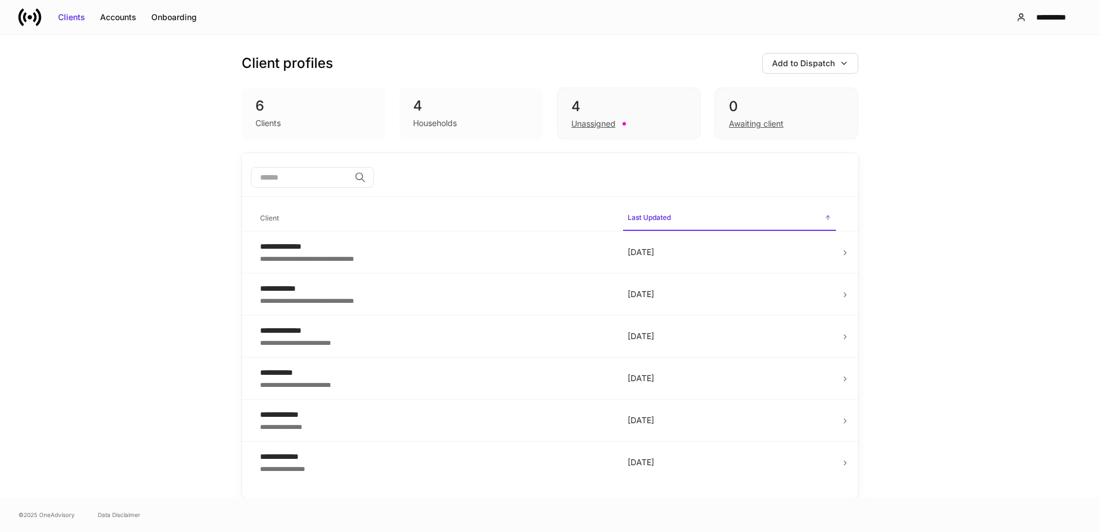
click at [440, 295] on div "**********" at bounding box center [434, 300] width 349 height 12
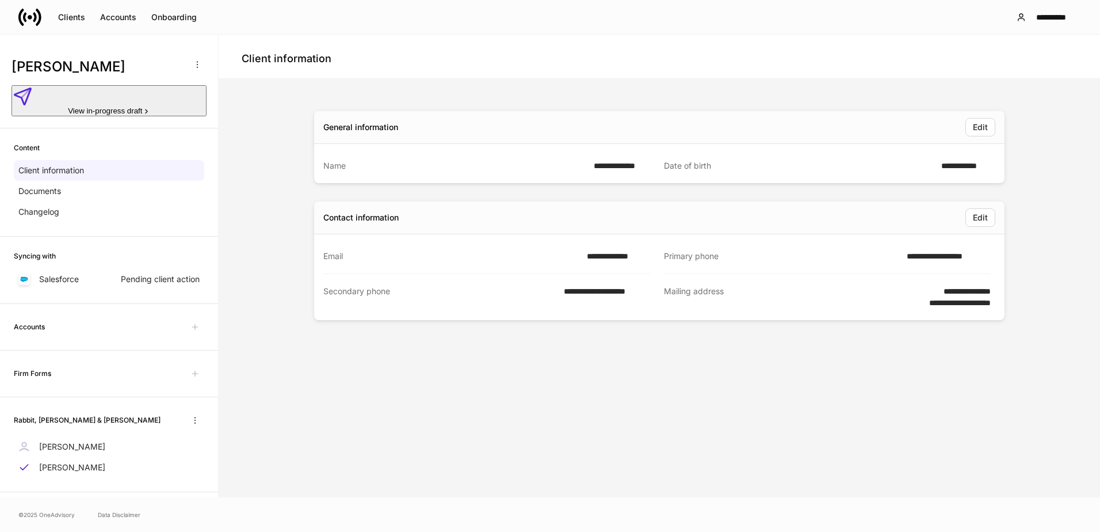
scroll to position [7, 0]
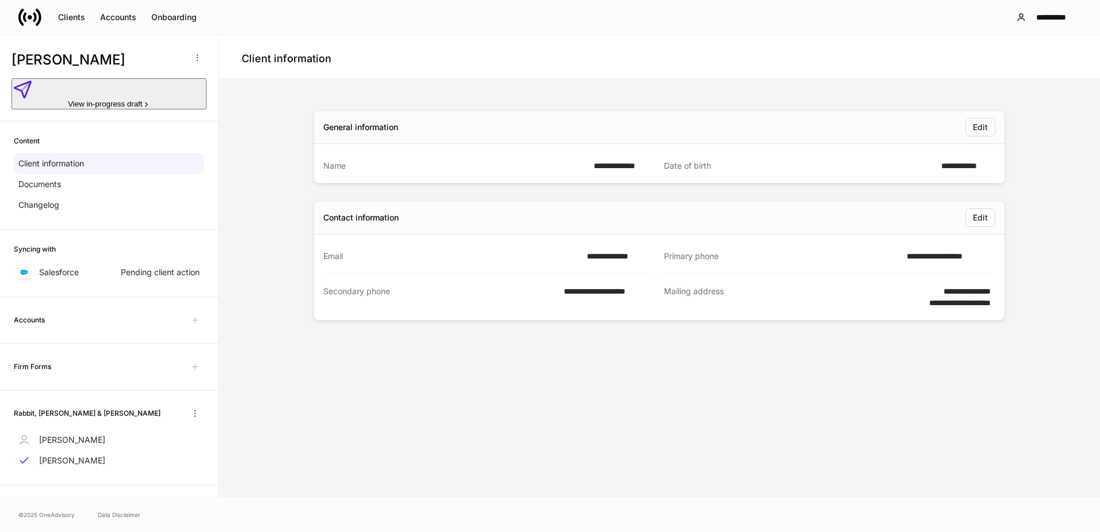
click at [982, 129] on div "Edit" at bounding box center [980, 127] width 15 height 12
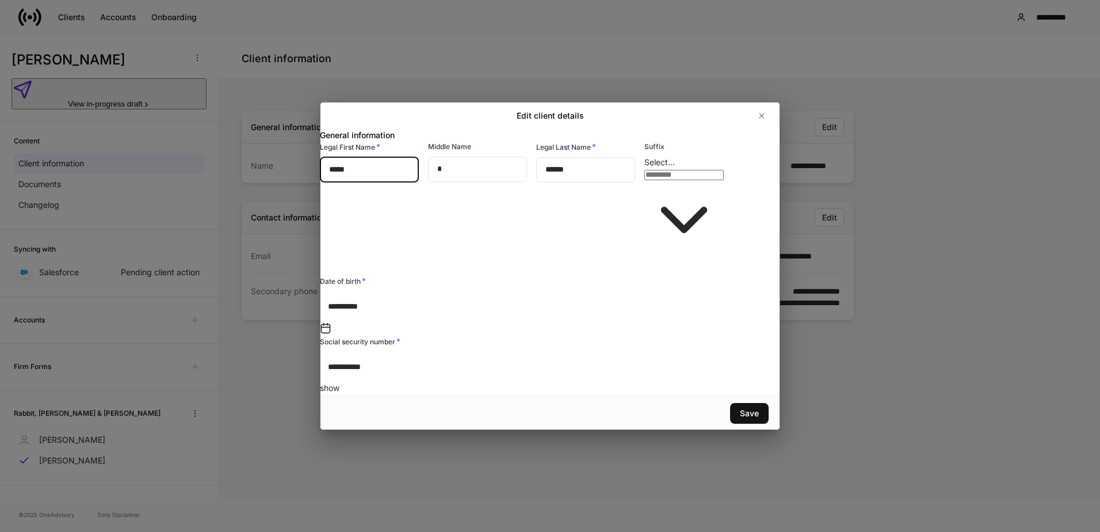
click at [762, 120] on icon "button" at bounding box center [761, 115] width 9 height 9
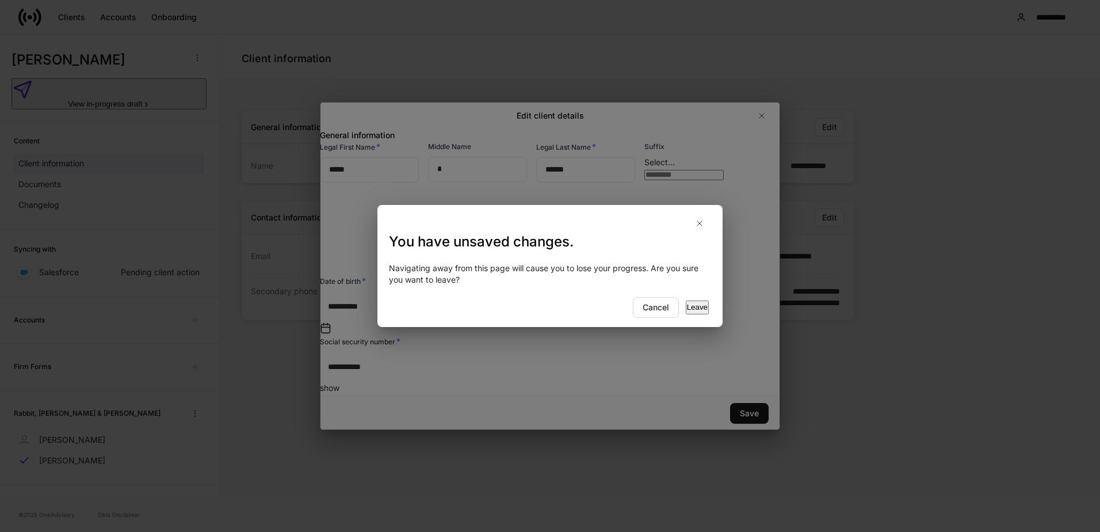
click at [688, 310] on div "Leave" at bounding box center [697, 308] width 21 height 12
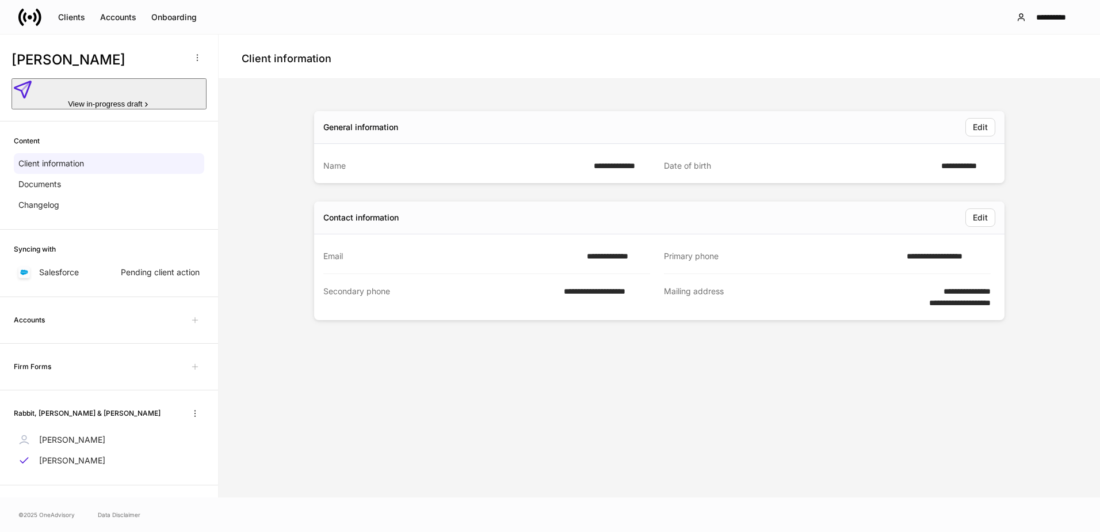
click at [981, 216] on div "Edit" at bounding box center [980, 218] width 15 height 12
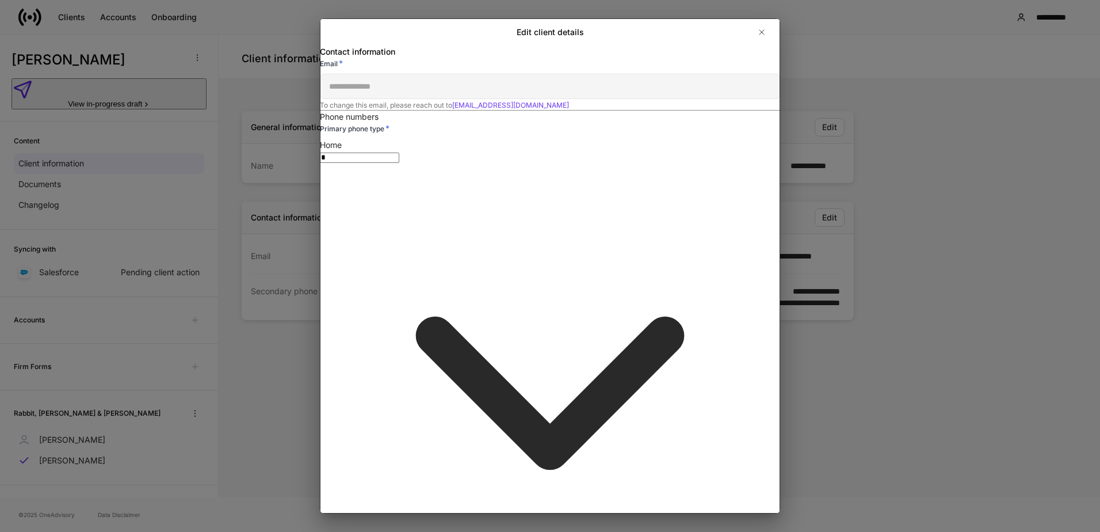
scroll to position [229, 0]
click at [760, 33] on icon "button" at bounding box center [761, 32] width 9 height 9
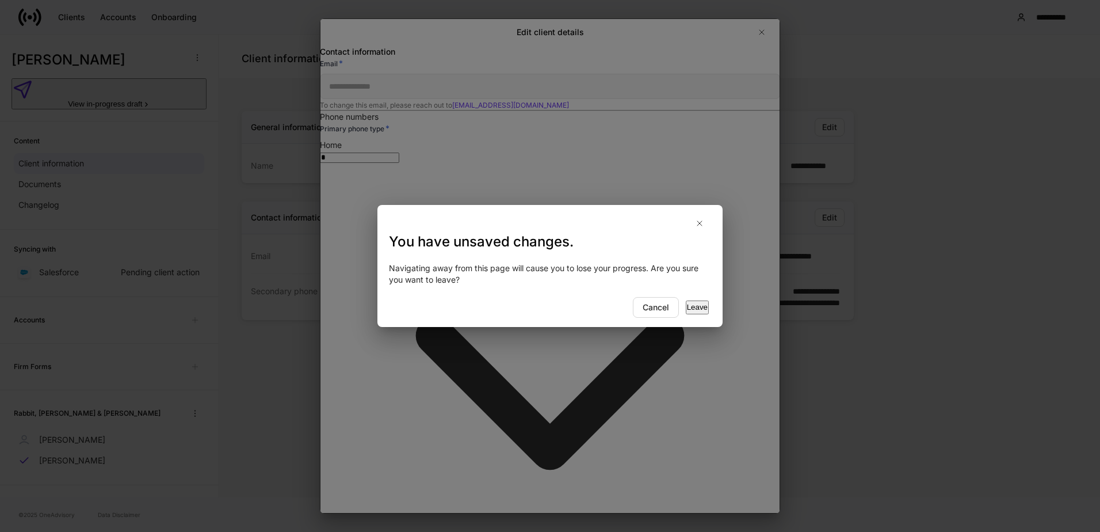
click at [691, 306] on div "Leave" at bounding box center [697, 308] width 21 height 12
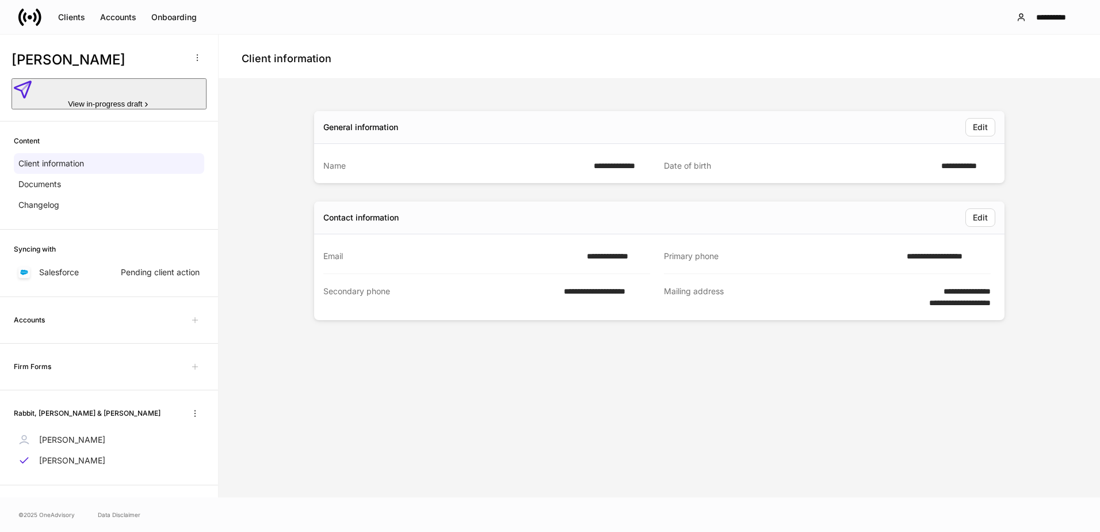
click at [977, 219] on div "Edit" at bounding box center [980, 218] width 15 height 12
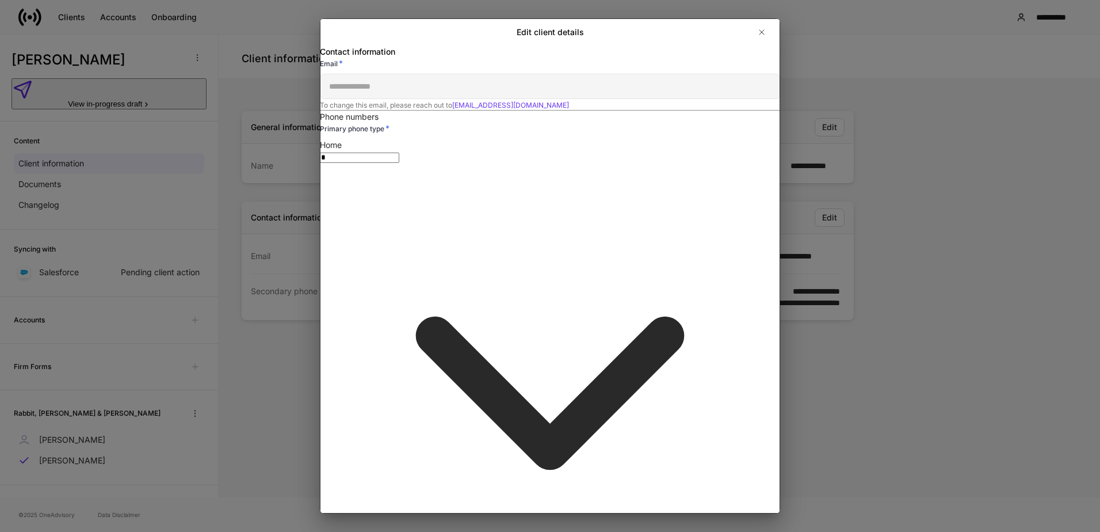
click at [403, 216] on li "514 Warn er Avenue San Antonio, TX, USA" at bounding box center [477, 219] width 268 height 23
type input "**********"
type input "**"
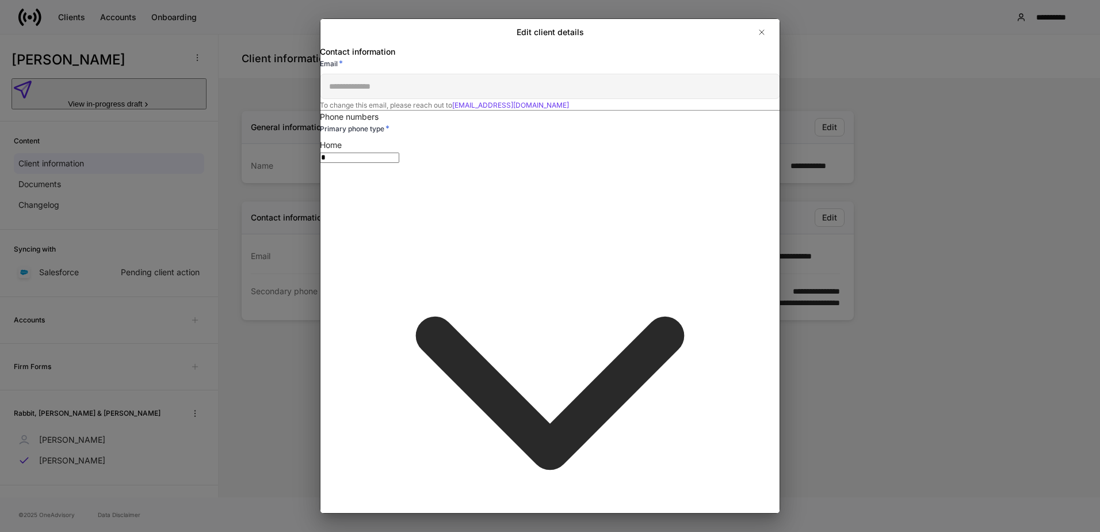
type input "*****"
type input "**********"
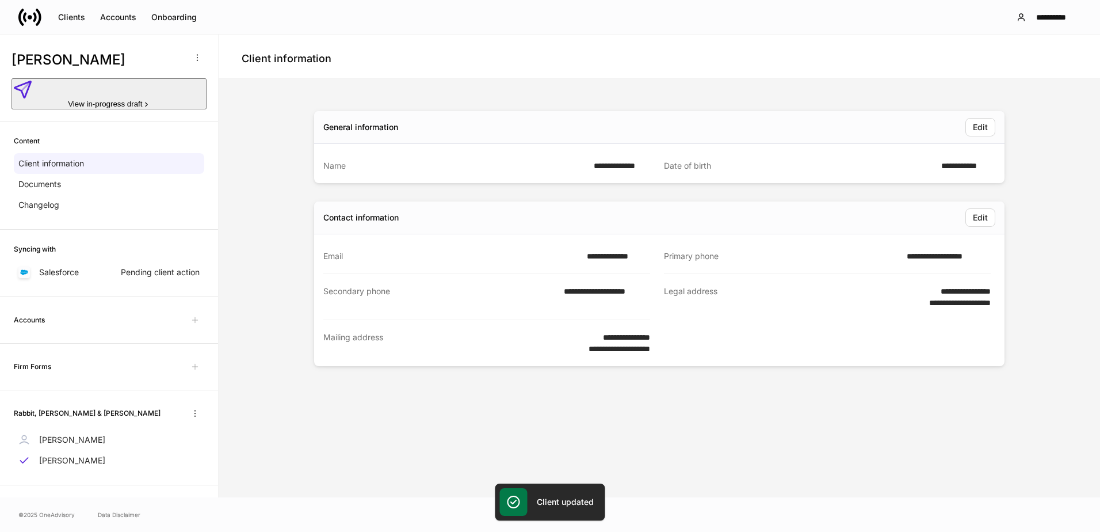
click at [983, 216] on div "Edit" at bounding box center [980, 218] width 15 height 12
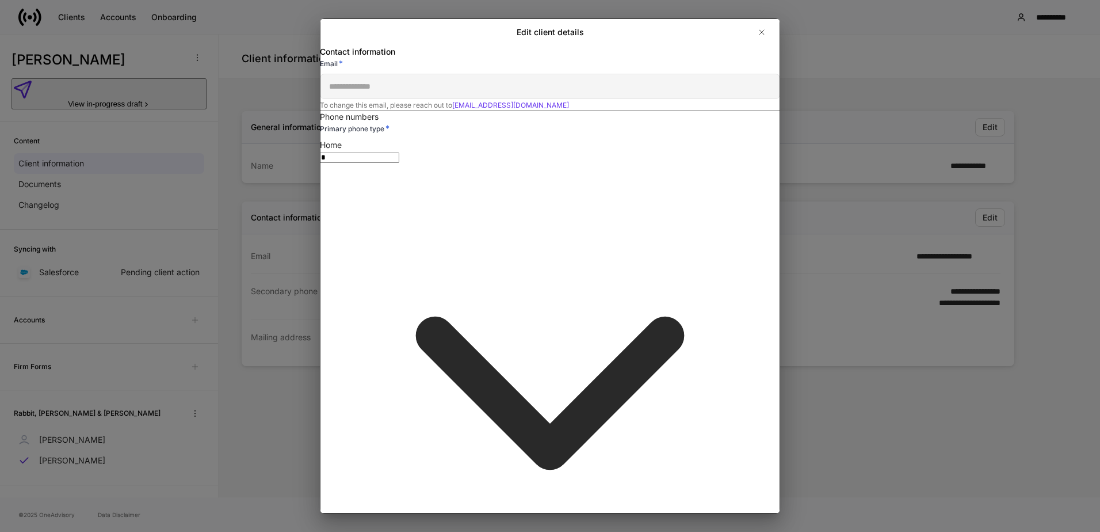
scroll to position [0, 0]
click at [761, 33] on icon "button" at bounding box center [762, 32] width 5 height 5
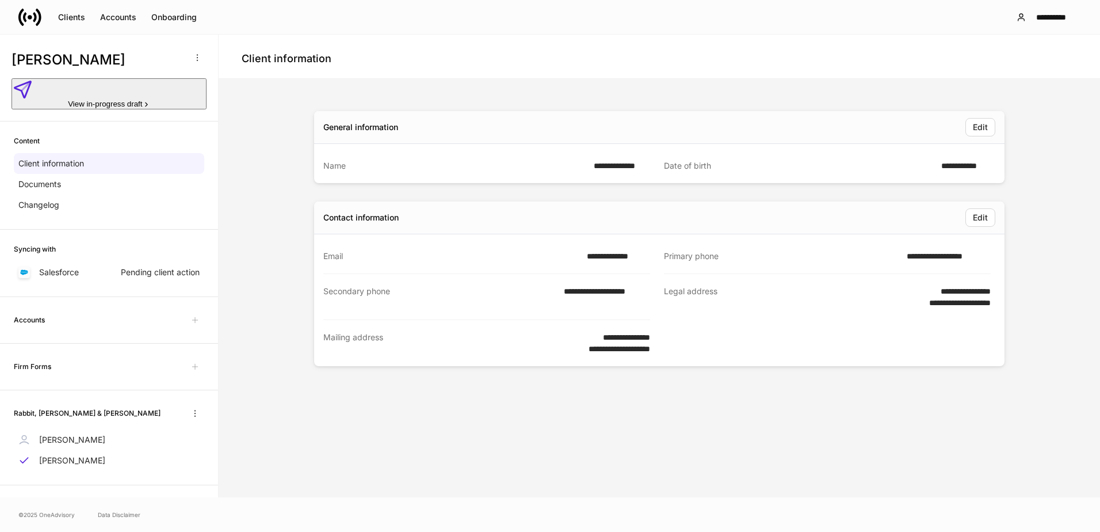
click at [77, 18] on div "Clients" at bounding box center [71, 18] width 27 height 12
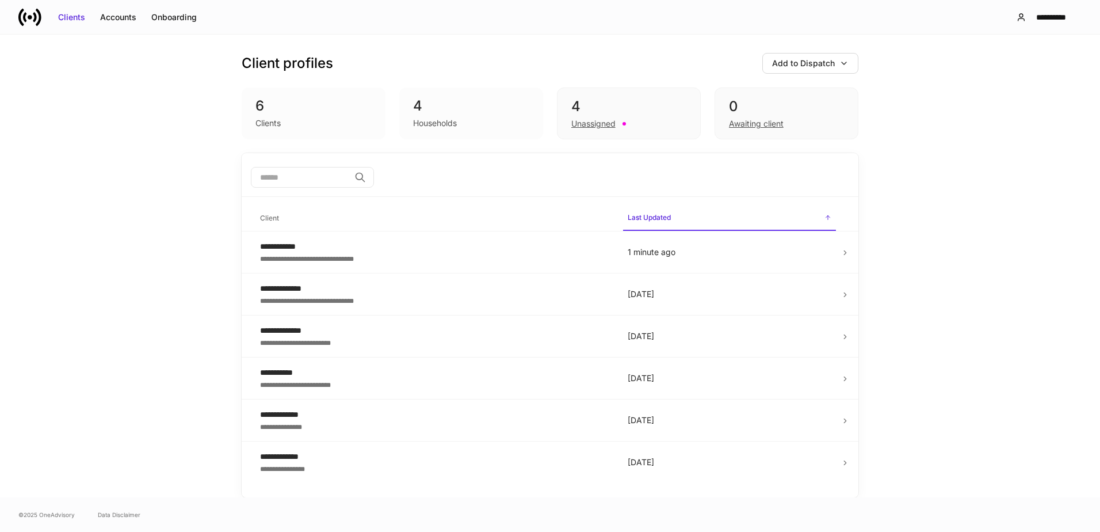
click at [391, 250] on div "**********" at bounding box center [434, 247] width 349 height 12
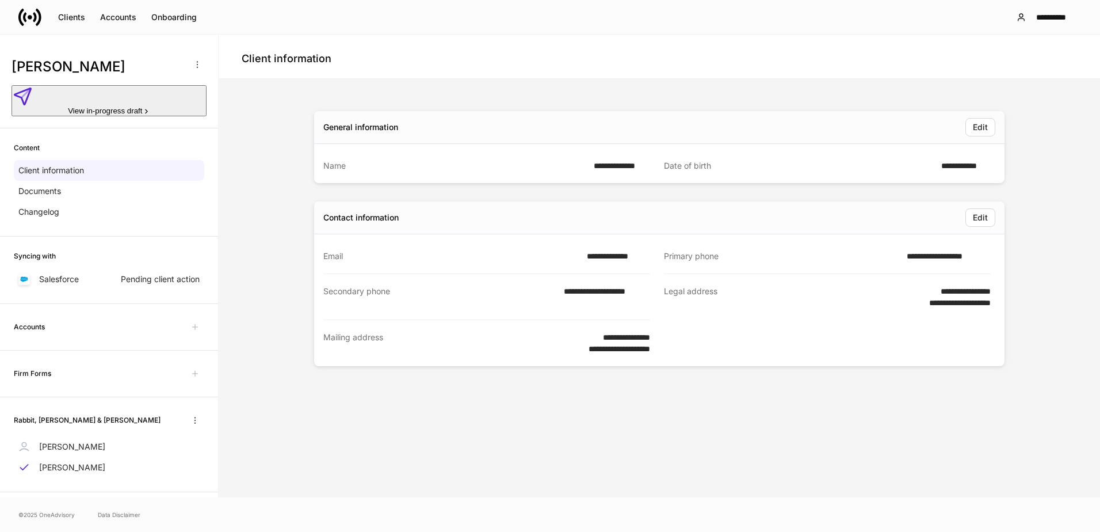
click at [51, 206] on p "Changelog" at bounding box center [38, 212] width 41 height 12
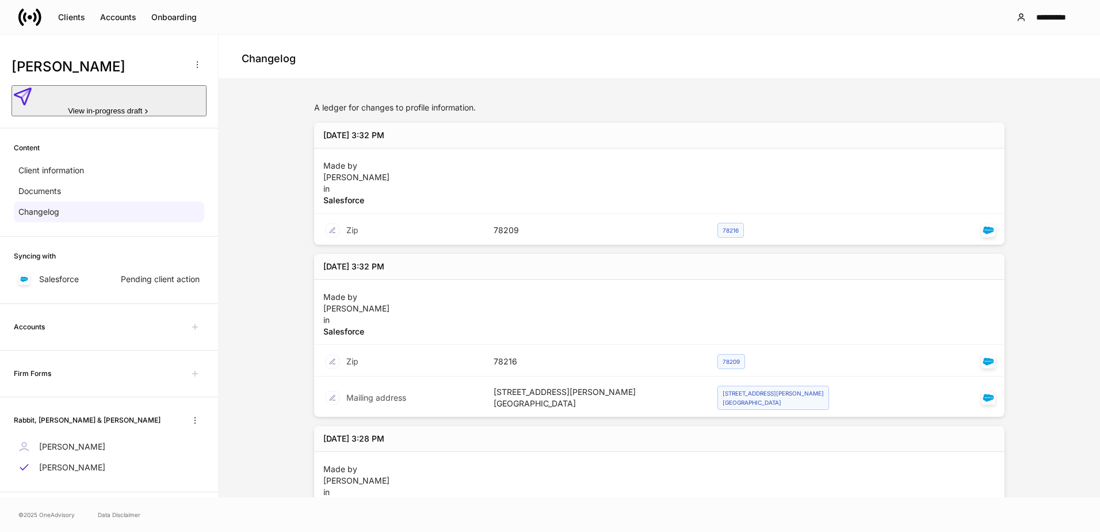
click at [150, 273] on div "Pending client action" at bounding box center [160, 279] width 79 height 12
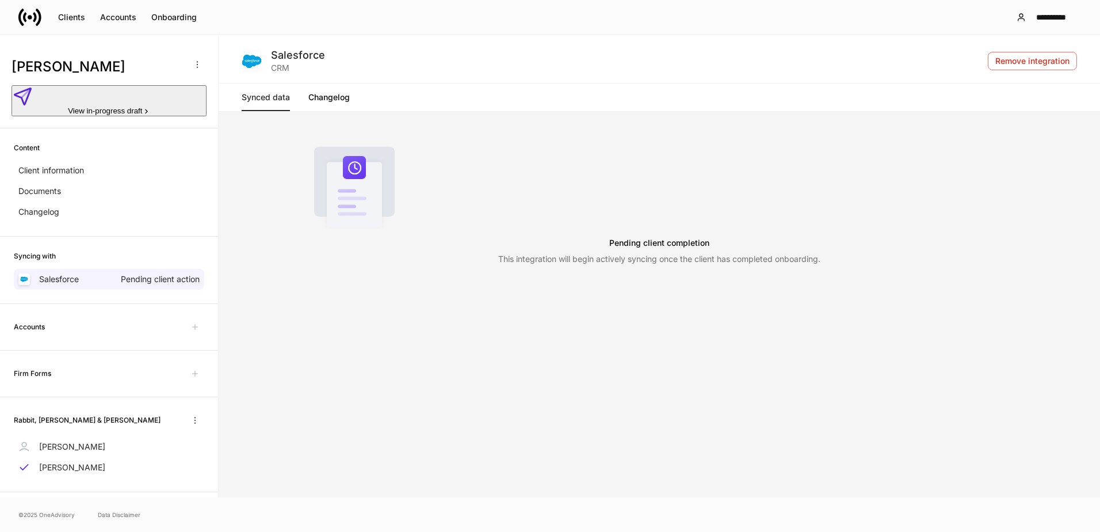
click at [176, 273] on div "Pending client action" at bounding box center [160, 279] width 79 height 12
click at [182, 17] on div "Onboarding" at bounding box center [173, 18] width 45 height 12
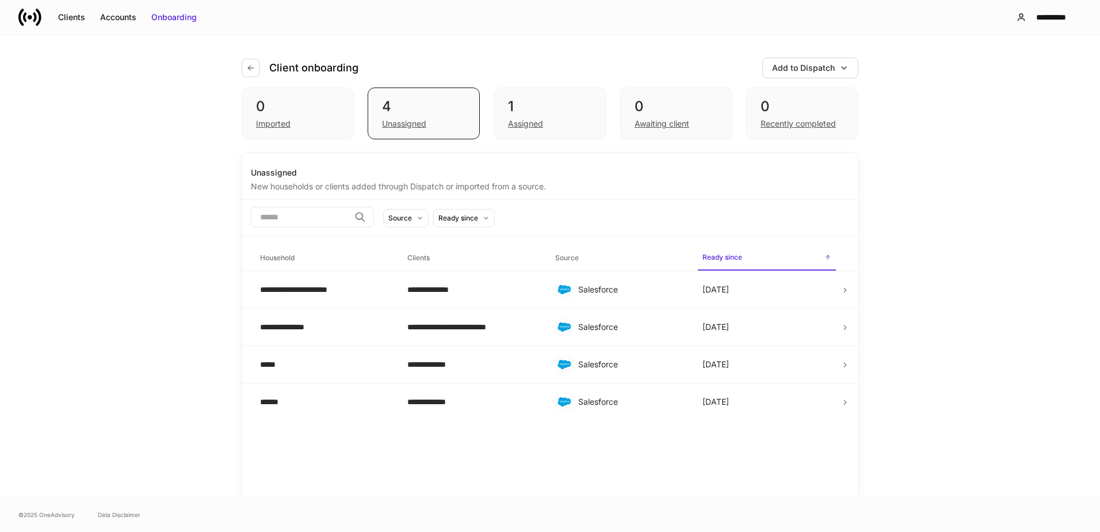
click at [528, 121] on div "Assigned" at bounding box center [525, 124] width 35 height 12
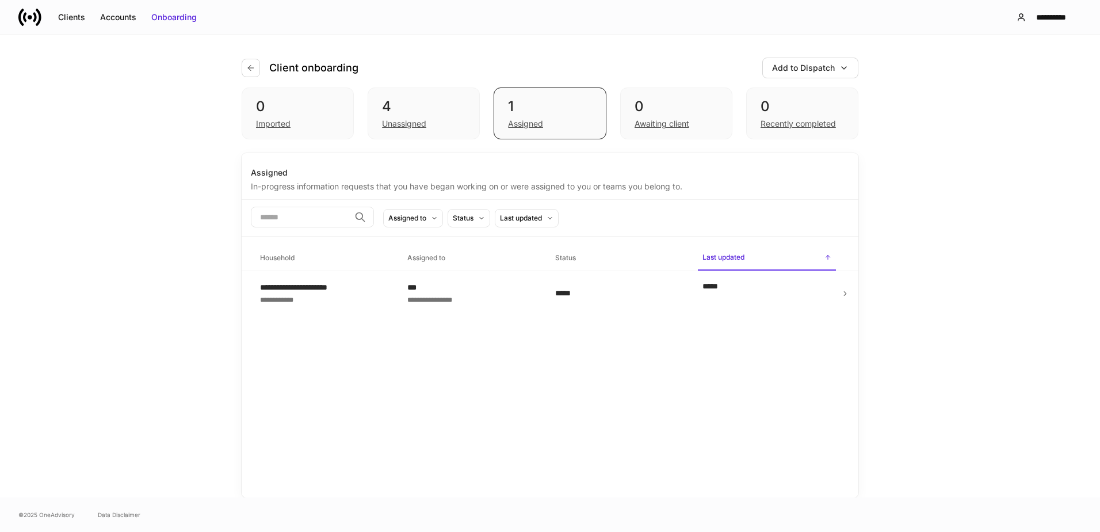
click at [843, 289] on icon at bounding box center [845, 293] width 8 height 8
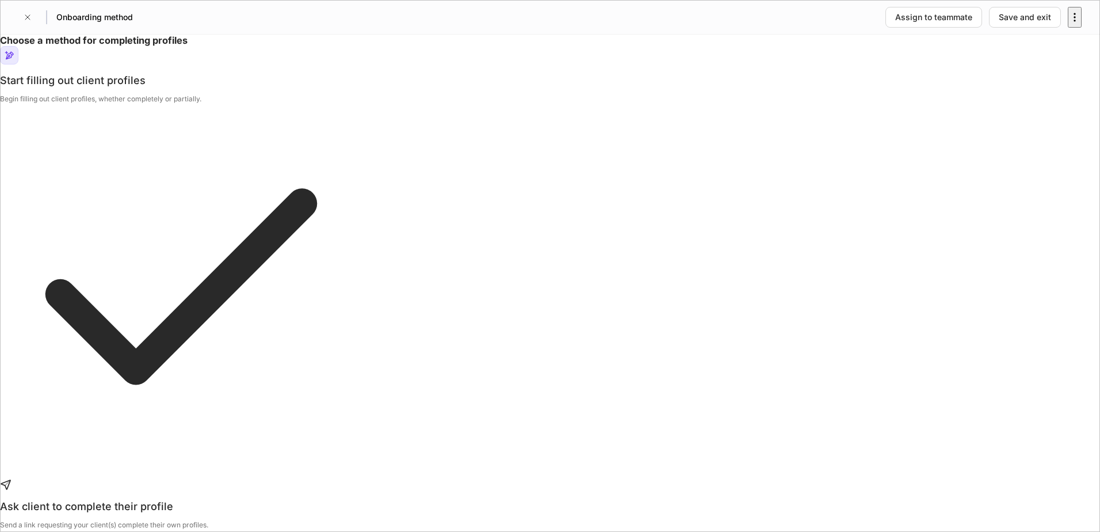
click at [363, 104] on div "Begin filling out client profiles, whether completely or partially." at bounding box center [181, 95] width 363 height 16
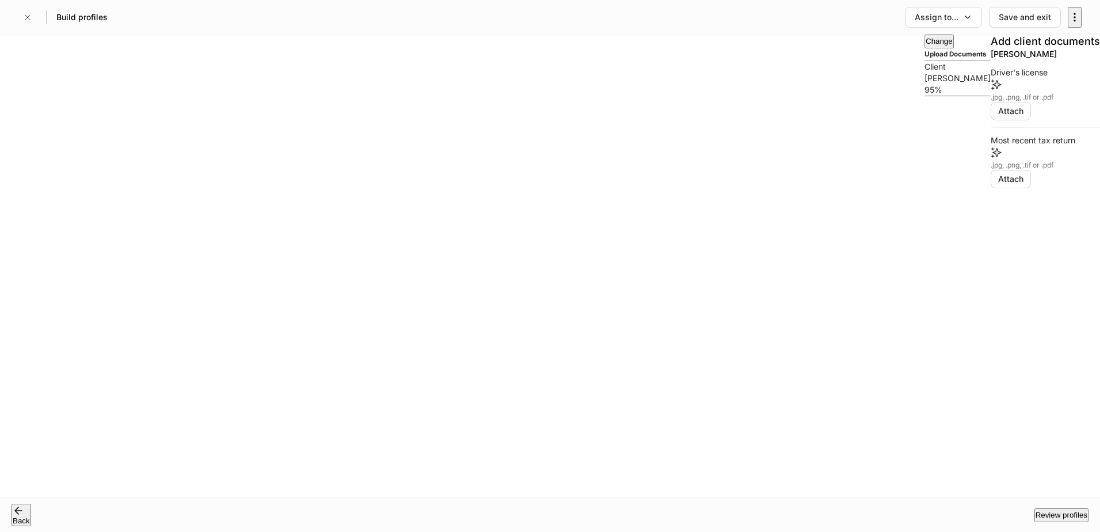
click at [999, 117] on div "Attach" at bounding box center [1011, 111] width 25 height 12
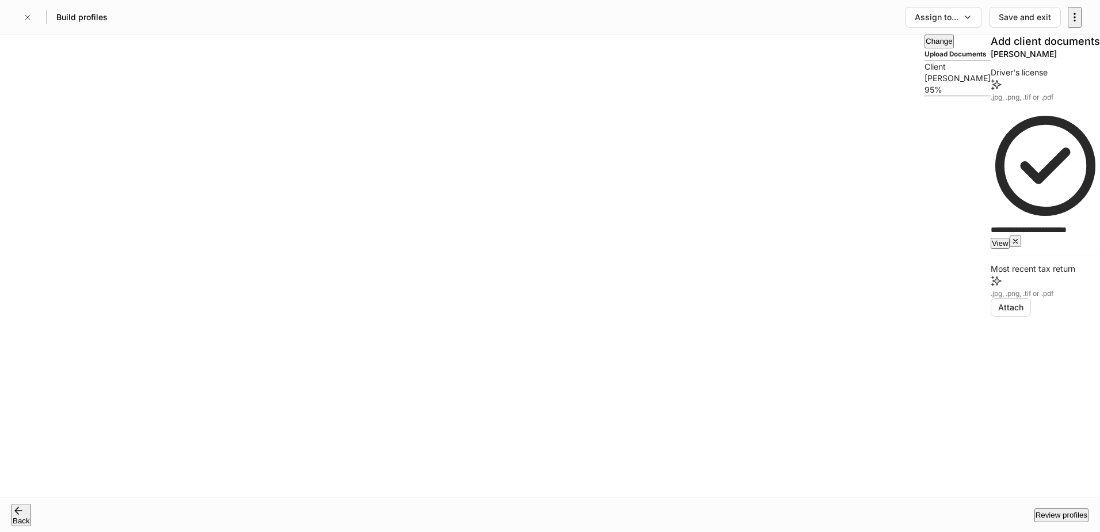
click at [999, 313] on div "Attach" at bounding box center [1011, 308] width 25 height 12
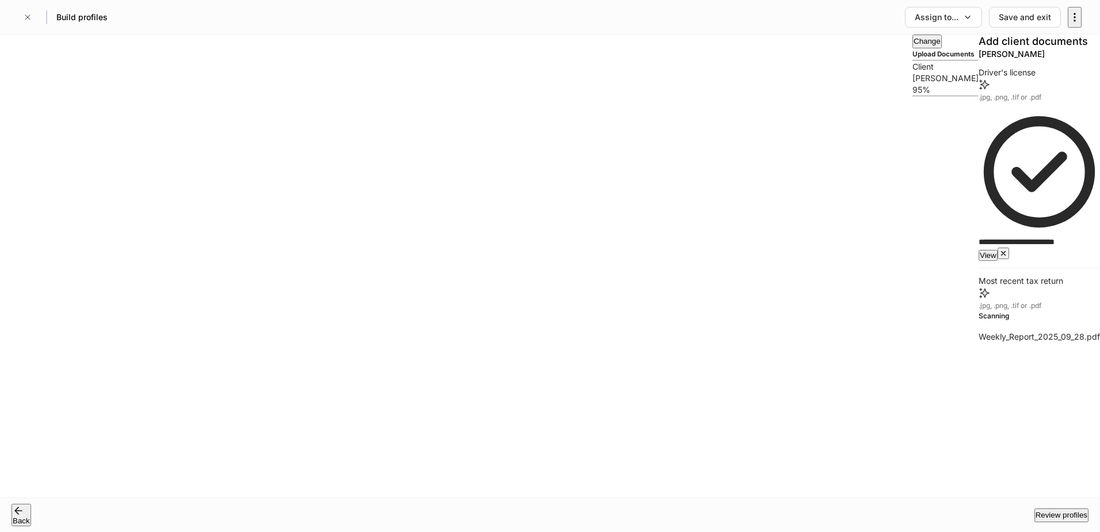
click at [963, 18] on icon "button" at bounding box center [967, 17] width 9 height 9
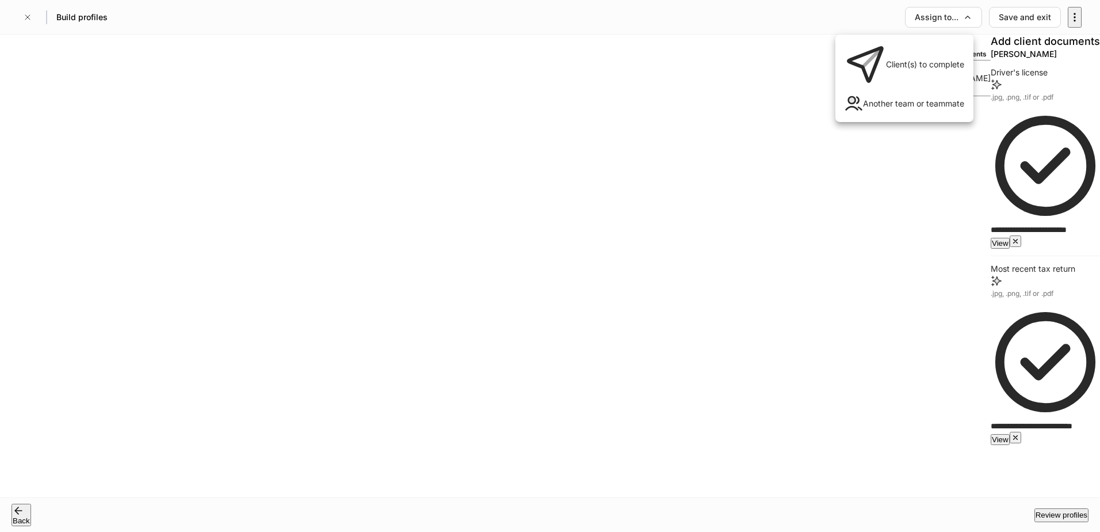
click at [955, 18] on div at bounding box center [550, 266] width 1100 height 532
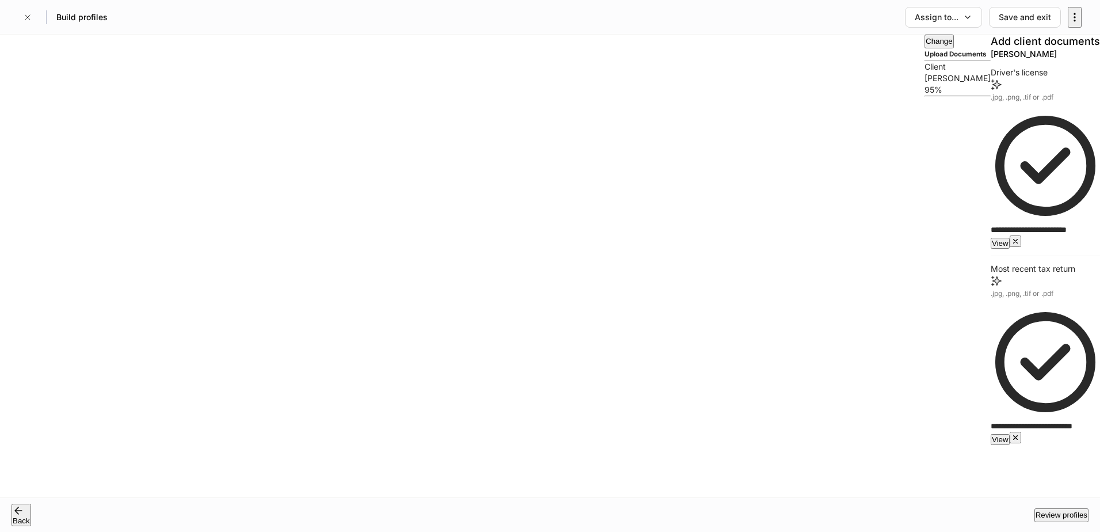
click at [1036, 513] on div "Review profiles" at bounding box center [1062, 515] width 52 height 12
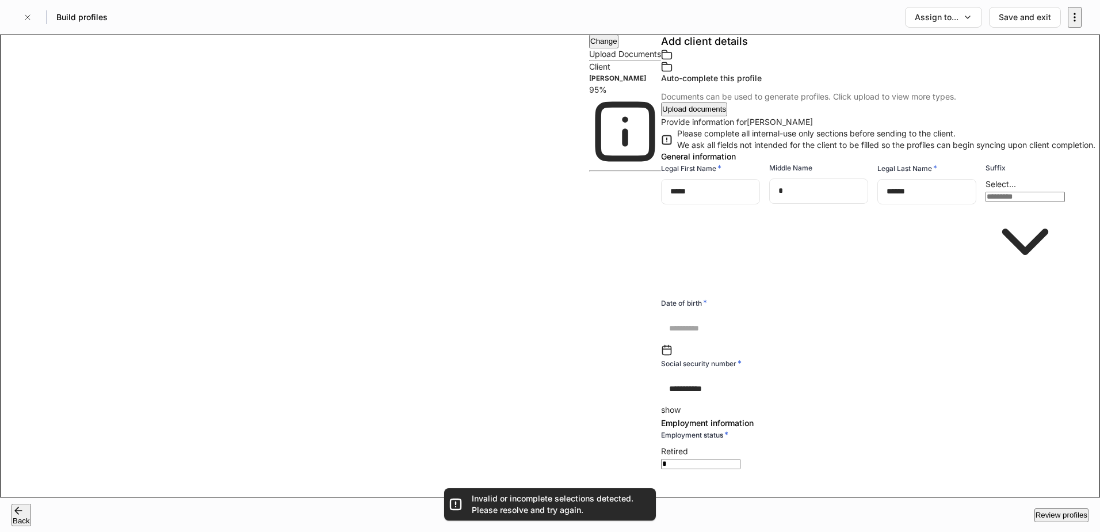
type input "**********"
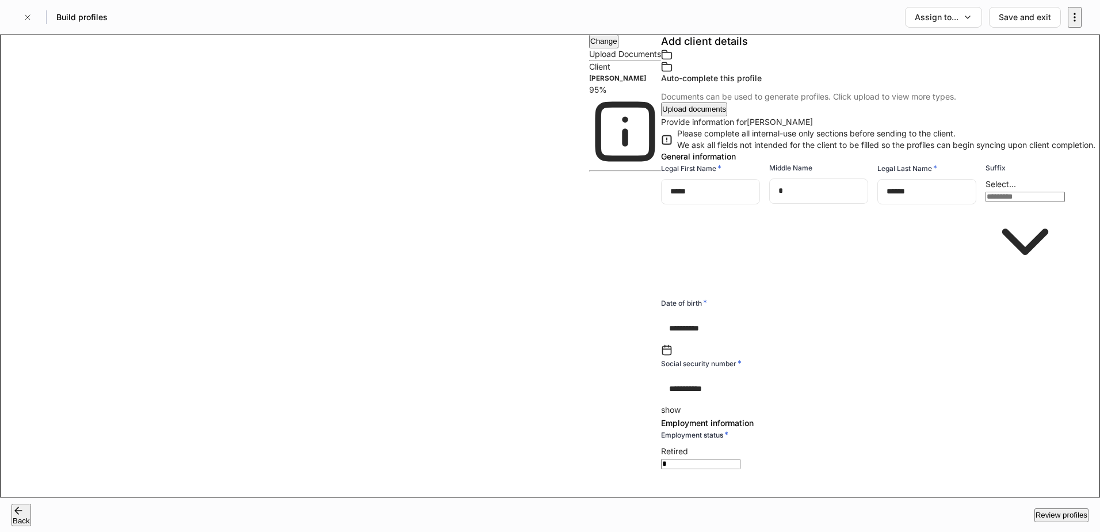
type input "**********"
click at [1043, 513] on div "Review profiles" at bounding box center [1062, 515] width 52 height 12
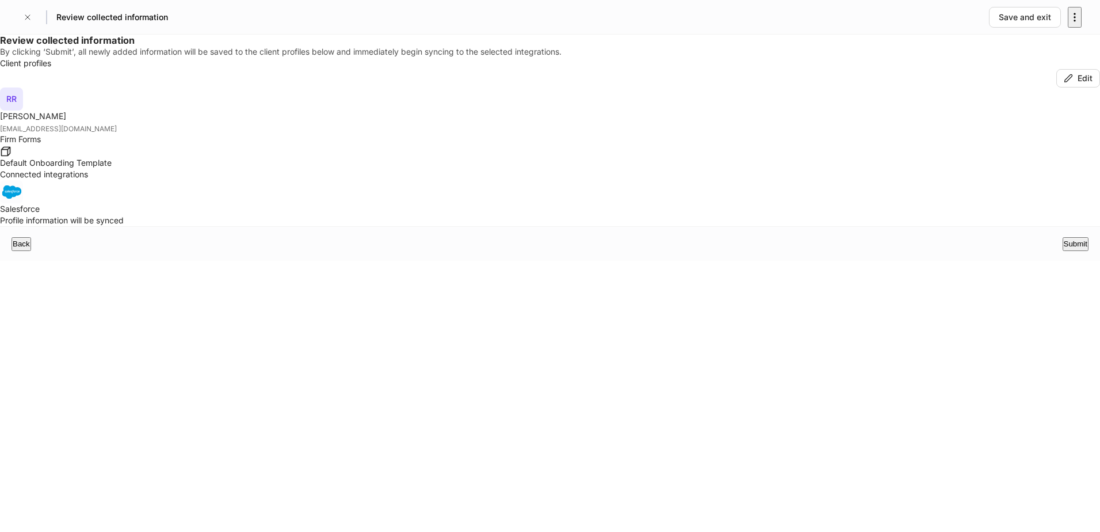
click at [1064, 250] on div "Submit" at bounding box center [1076, 244] width 24 height 12
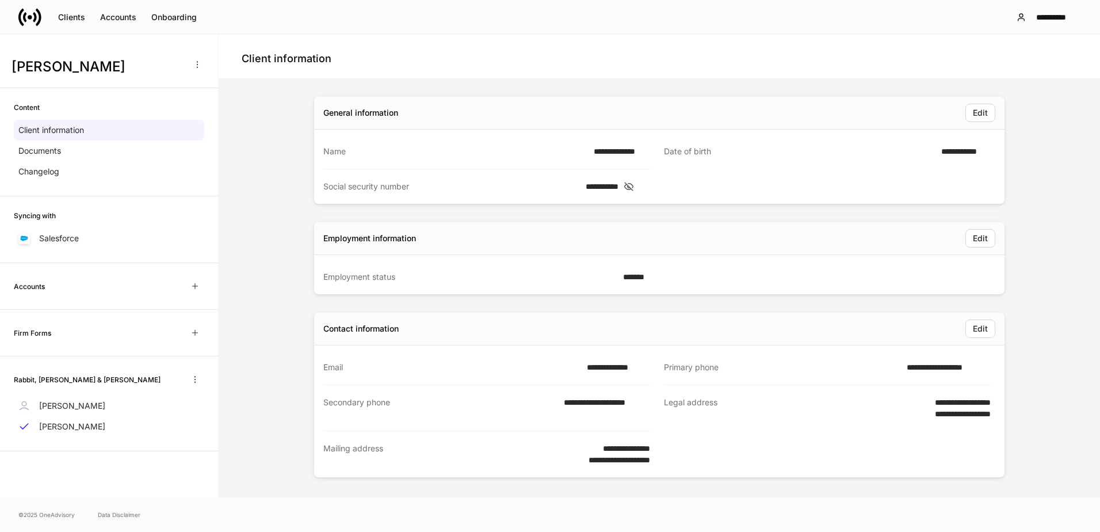
scroll to position [17, 0]
click at [56, 148] on p "Documents" at bounding box center [39, 151] width 43 height 12
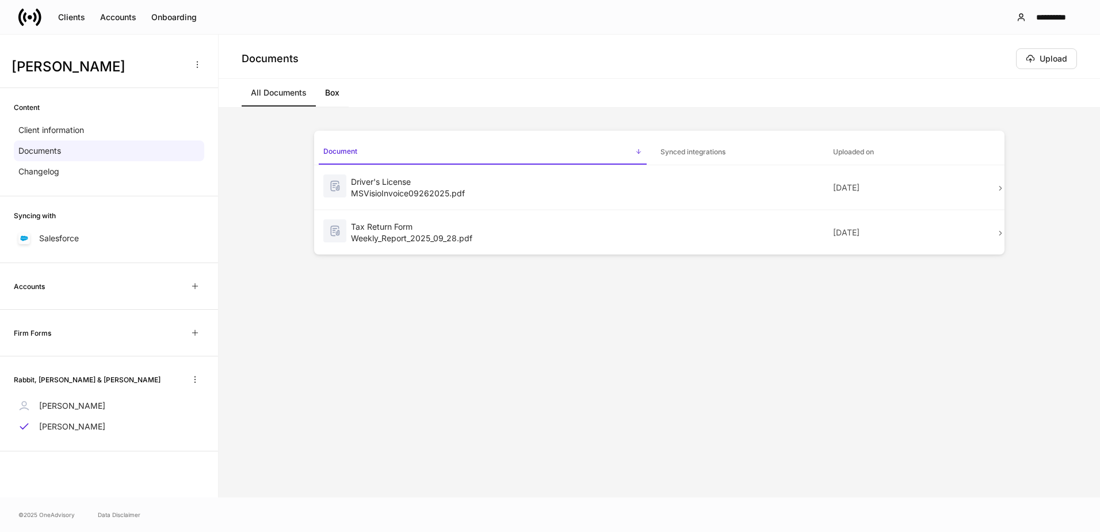
click at [56, 182] on div "Changelog" at bounding box center [109, 171] width 190 height 21
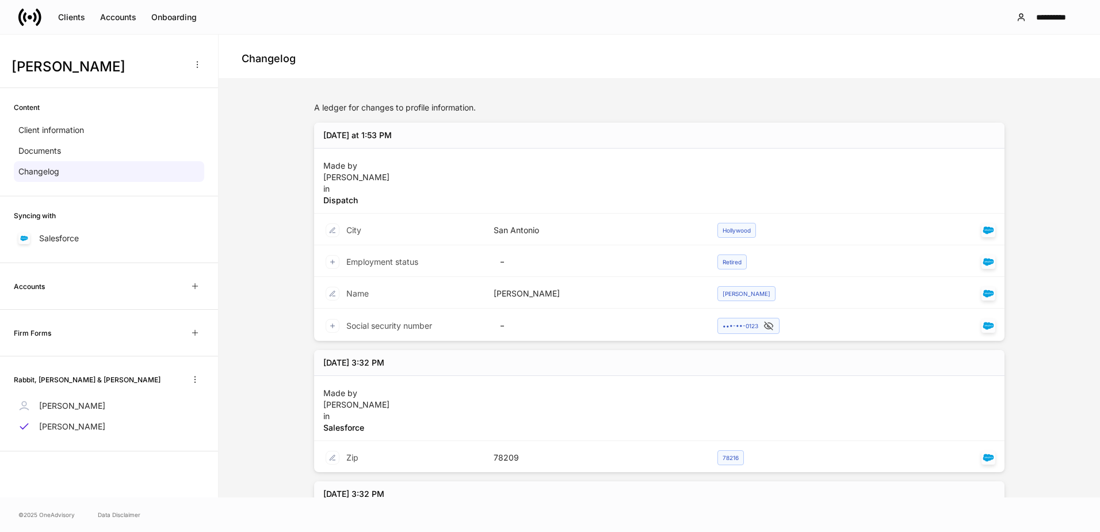
click at [75, 127] on p "Client information" at bounding box center [51, 130] width 66 height 12
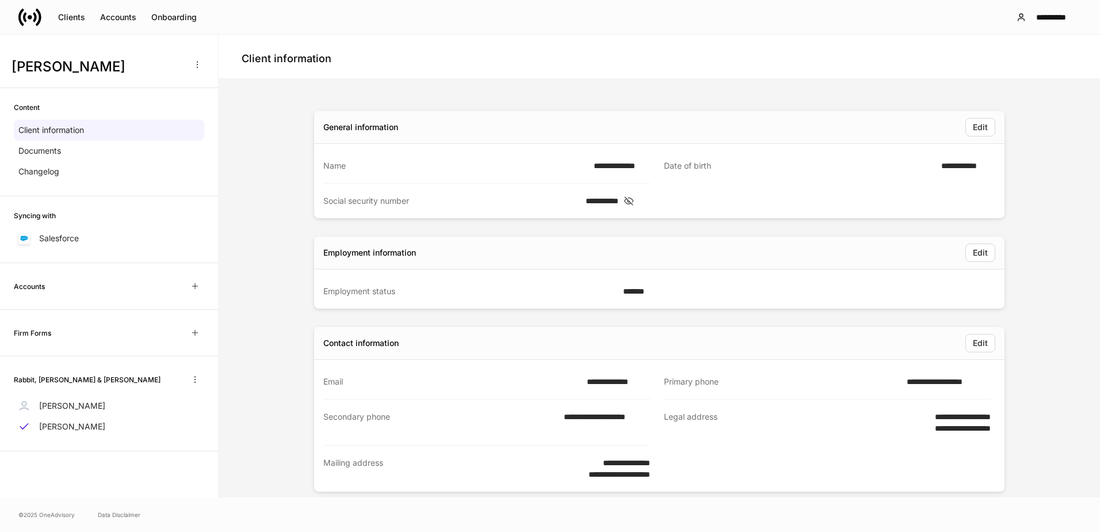
click at [177, 14] on div "Onboarding" at bounding box center [173, 18] width 45 height 12
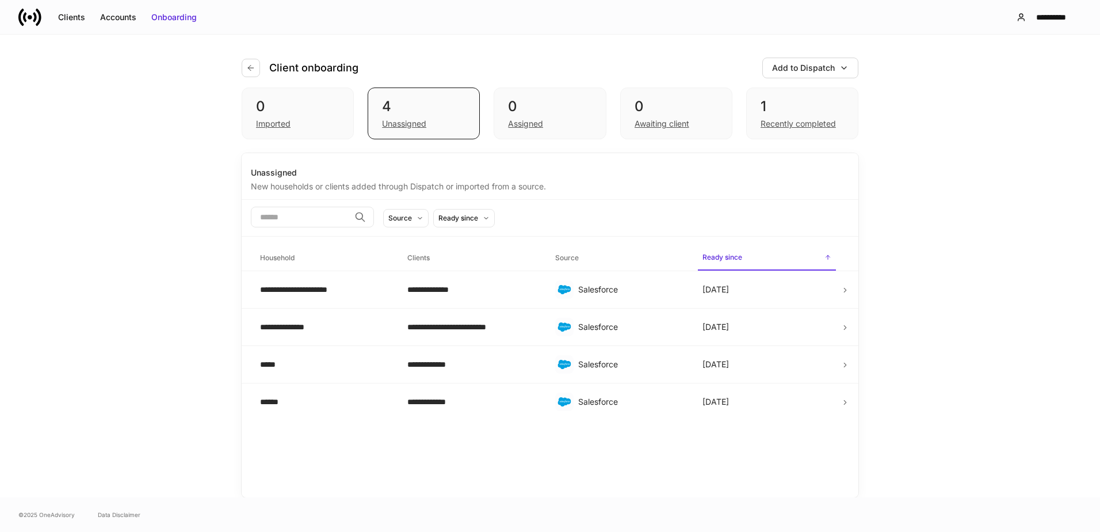
click at [788, 122] on div "Recently completed" at bounding box center [798, 124] width 75 height 12
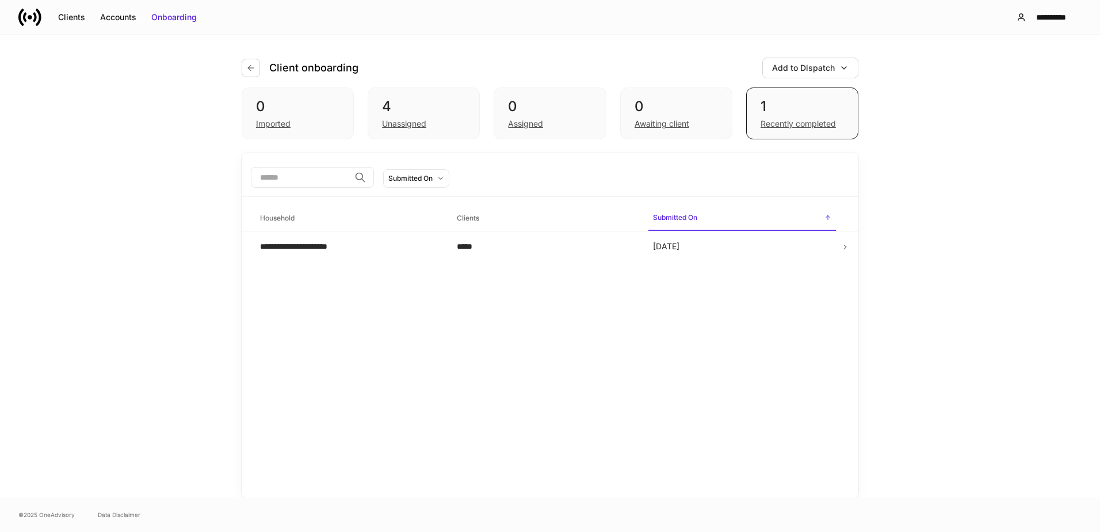
click at [623, 245] on div "*****" at bounding box center [546, 247] width 178 height 12
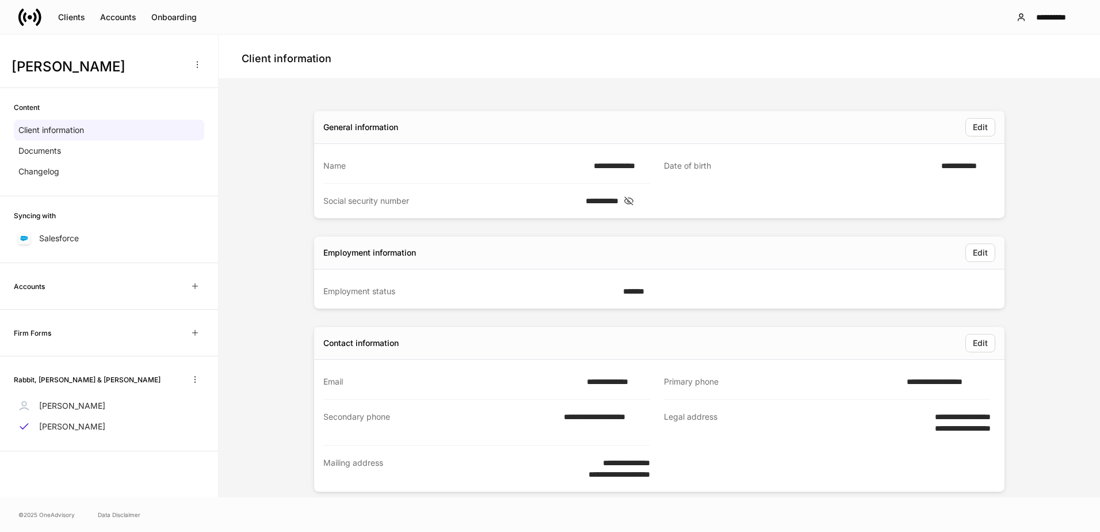
click at [193, 284] on icon "button" at bounding box center [194, 285] width 9 height 9
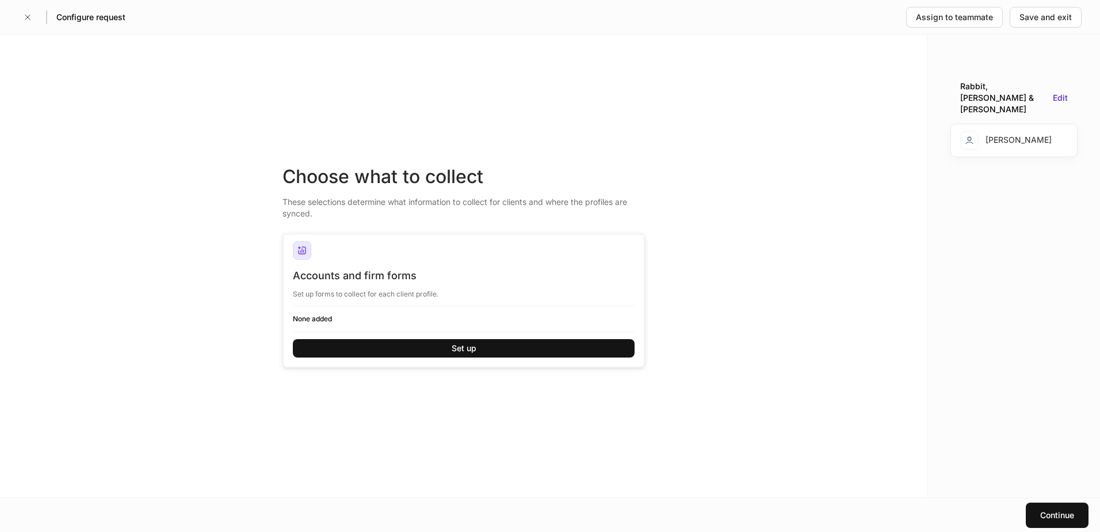
click at [443, 343] on button "Set up" at bounding box center [464, 348] width 342 height 18
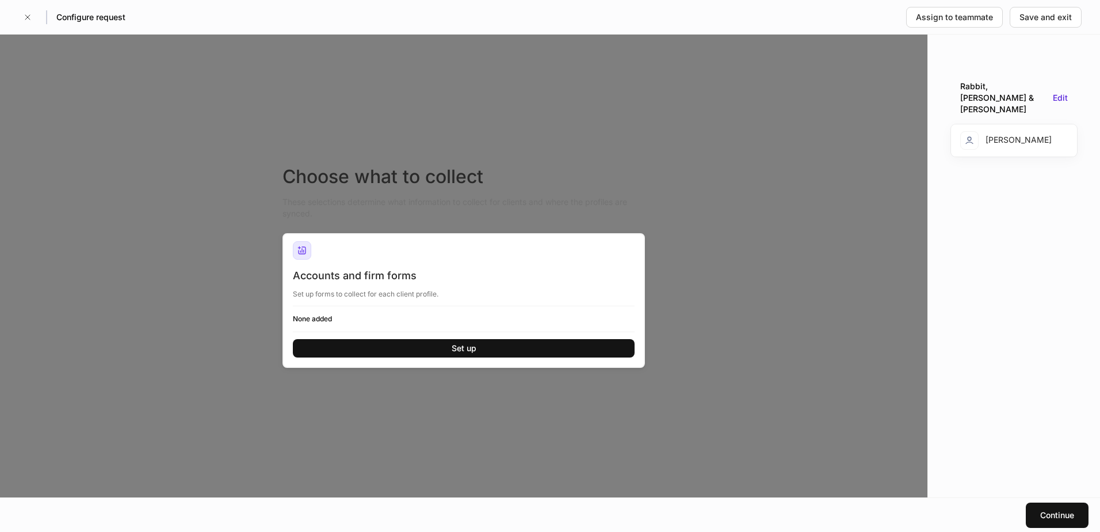
type input "**********"
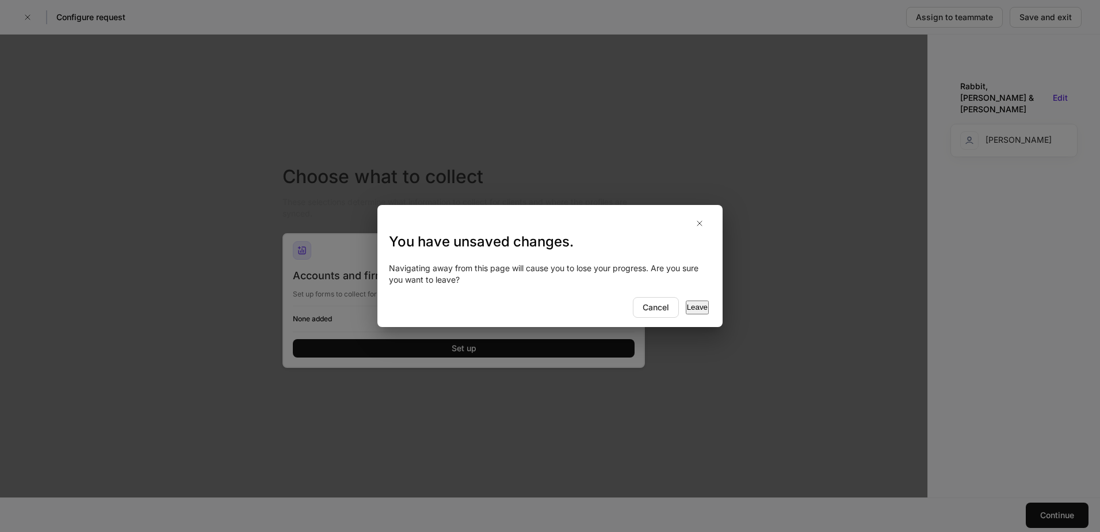
click at [687, 304] on div "Leave" at bounding box center [697, 308] width 21 height 12
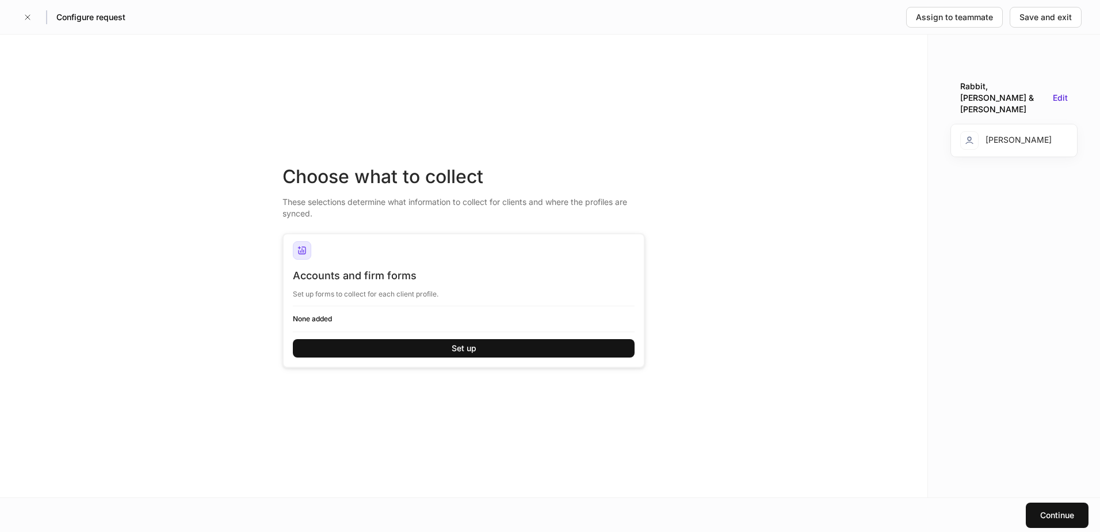
click at [29, 17] on icon "button" at bounding box center [27, 17] width 9 height 9
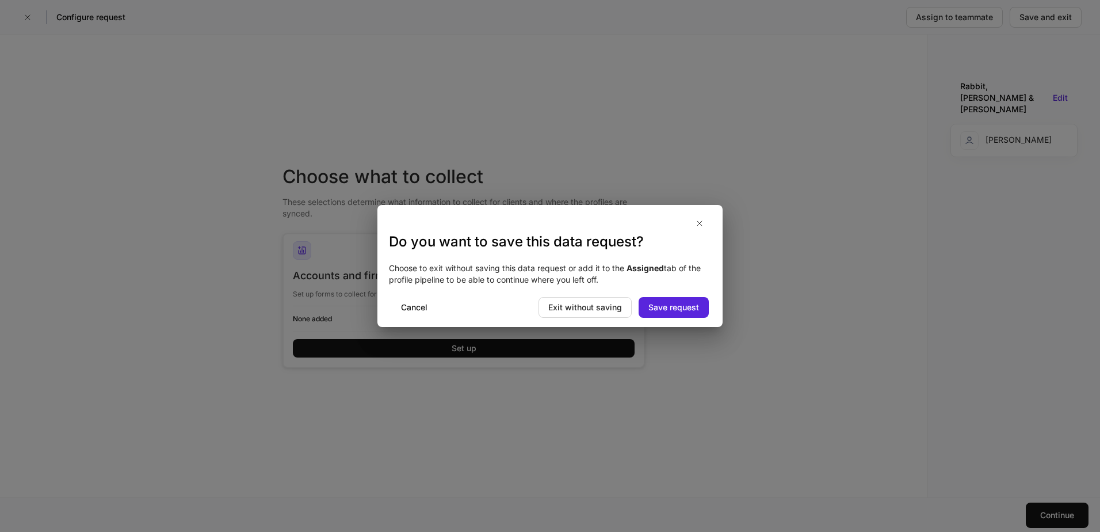
click at [588, 304] on div "Exit without saving" at bounding box center [585, 308] width 74 height 12
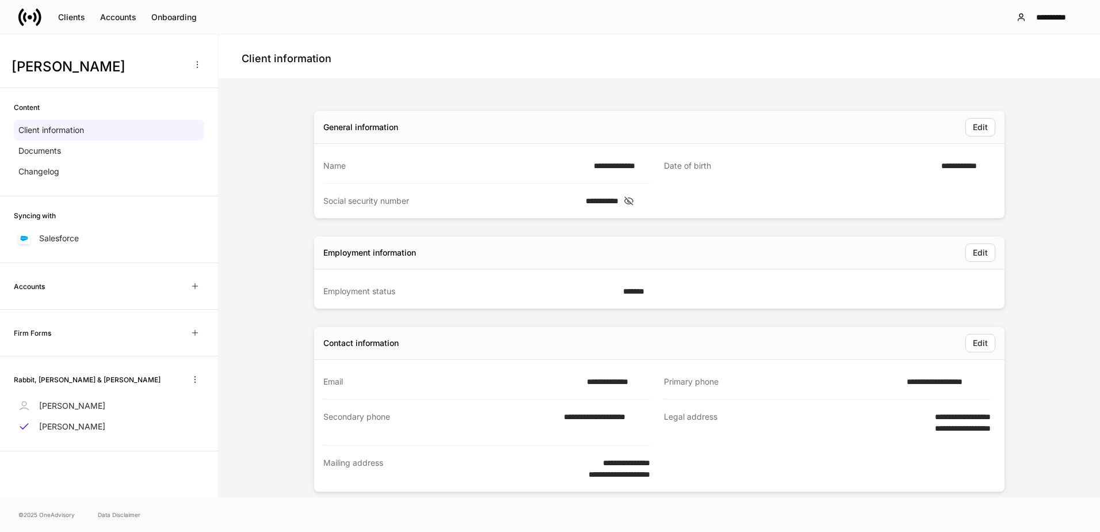
click at [120, 14] on div "Accounts" at bounding box center [118, 18] width 36 height 12
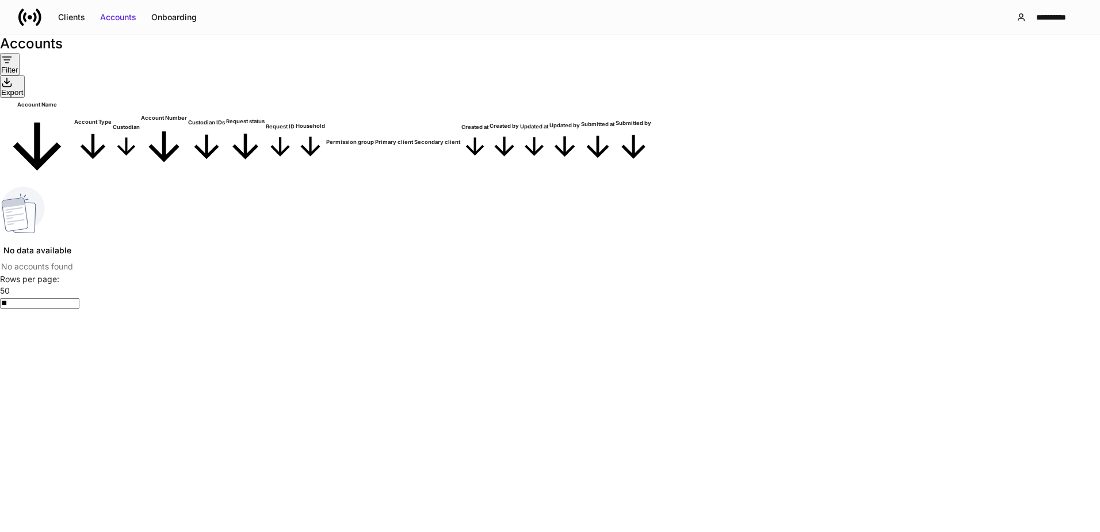
click at [177, 17] on div "Onboarding" at bounding box center [173, 18] width 45 height 12
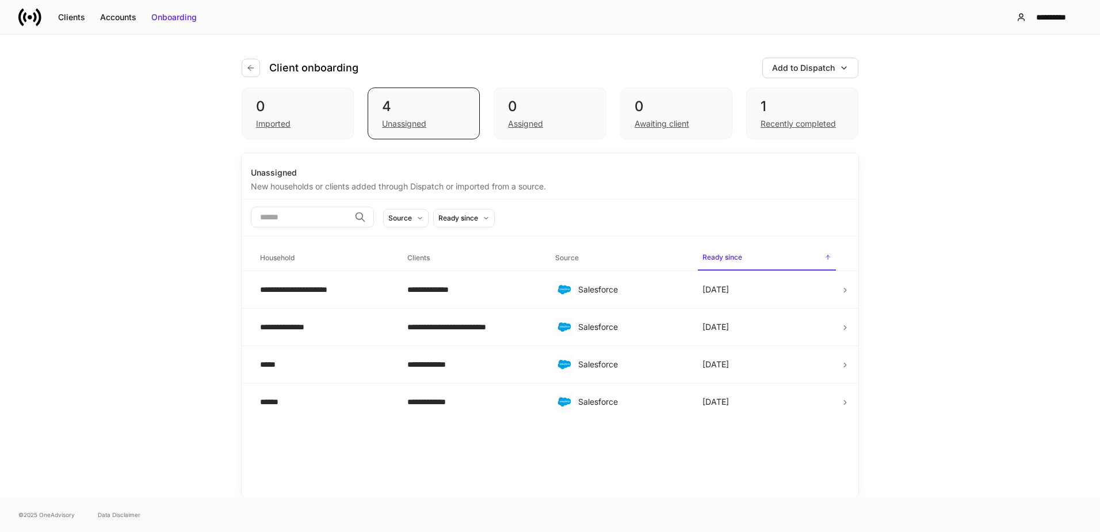
click at [75, 13] on div "Clients" at bounding box center [71, 18] width 27 height 12
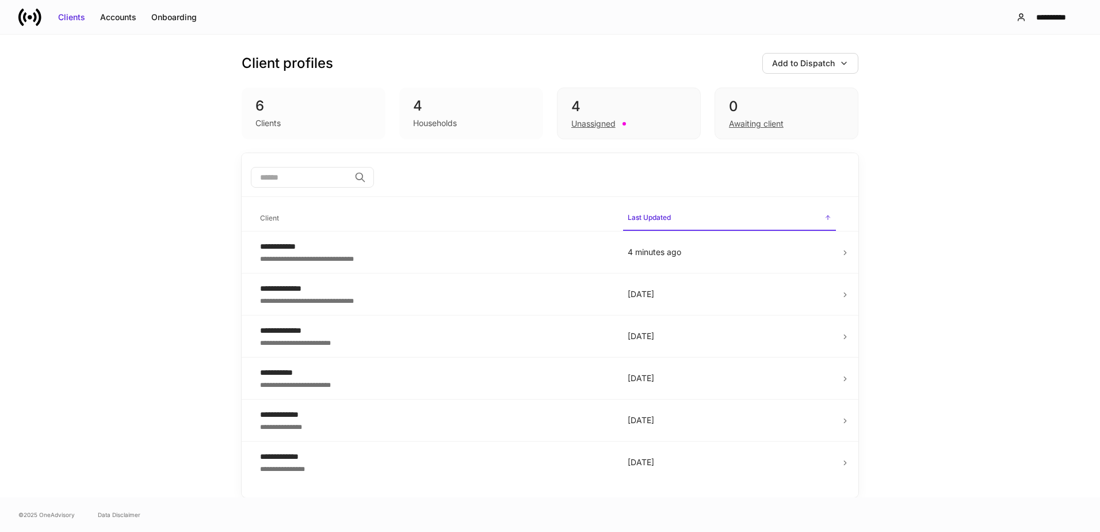
click at [837, 67] on div "Add to Dispatch" at bounding box center [810, 64] width 77 height 12
click at [203, 200] on div at bounding box center [550, 266] width 1100 height 532
click at [124, 14] on div "Accounts" at bounding box center [118, 18] width 36 height 12
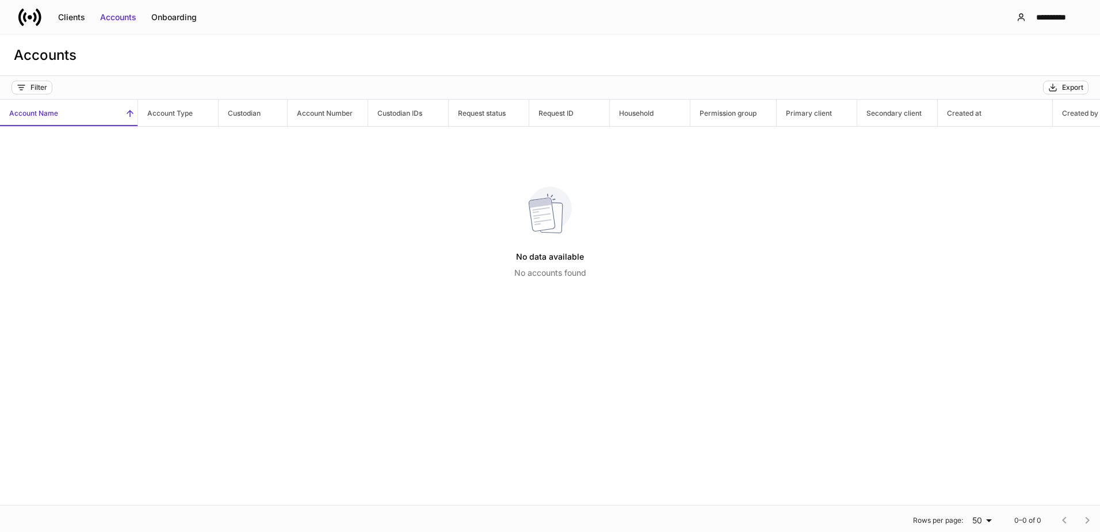
click at [66, 15] on div "Clients" at bounding box center [71, 18] width 27 height 12
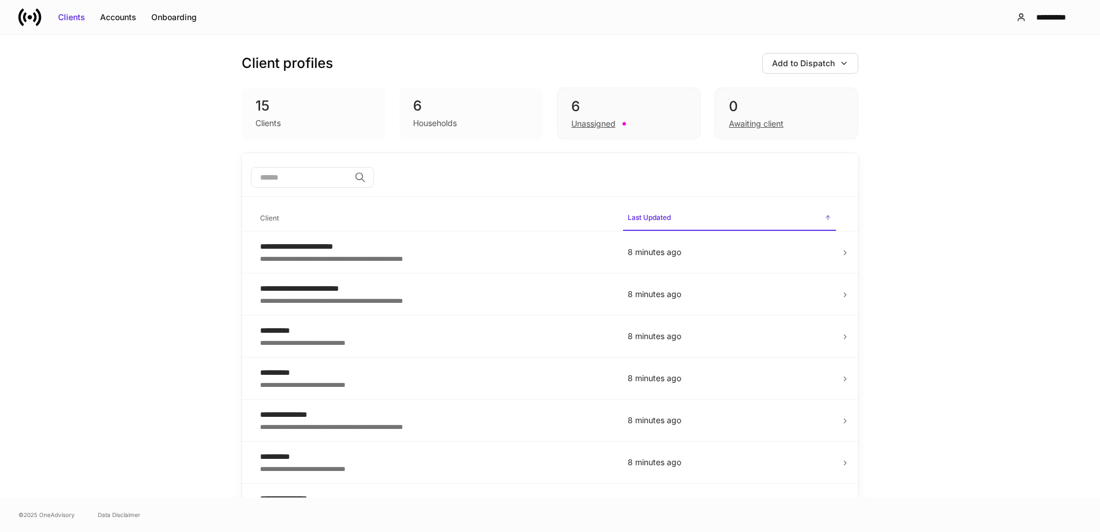
click at [374, 285] on div "**********" at bounding box center [434, 289] width 349 height 12
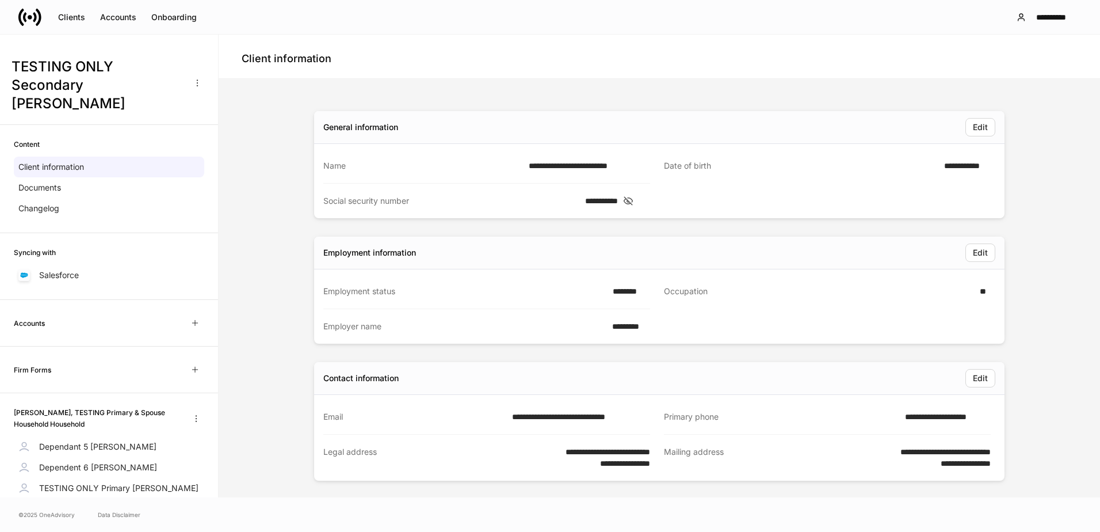
click at [973, 252] on div "Edit" at bounding box center [980, 253] width 15 height 12
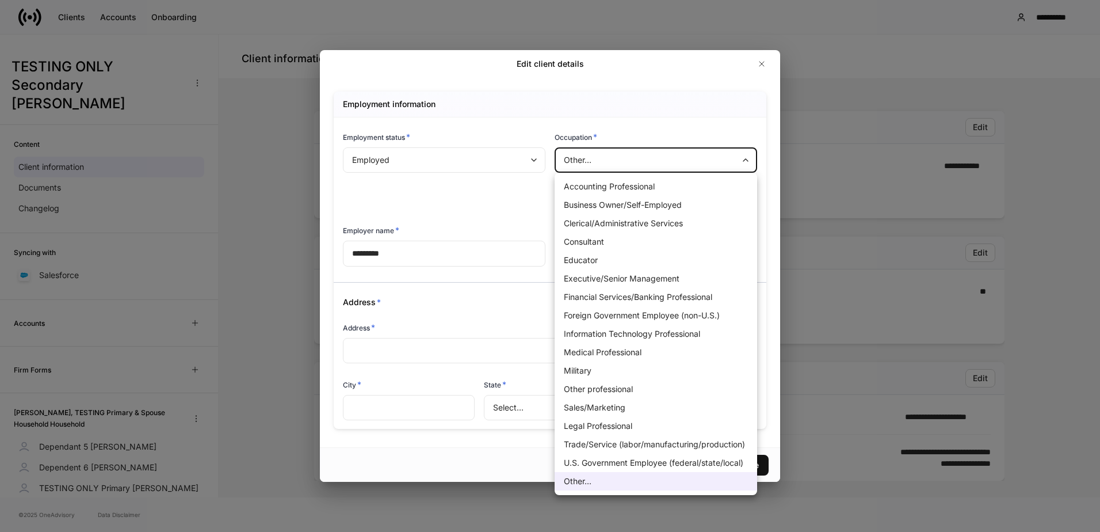
click at [667, 160] on body "**********" at bounding box center [550, 266] width 1100 height 532
click at [667, 160] on div at bounding box center [550, 266] width 1100 height 532
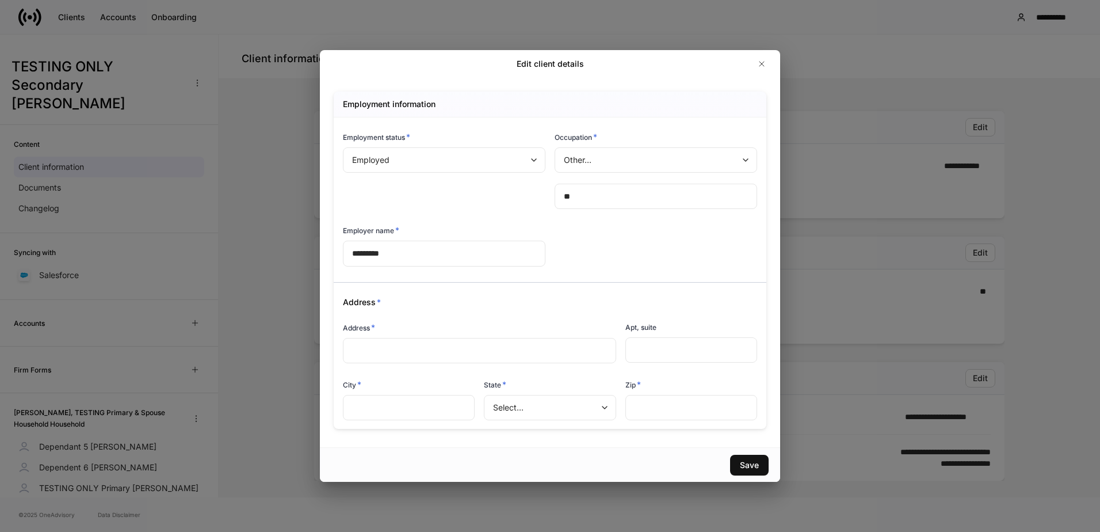
click at [490, 194] on div "Employment status * Employed * ​" at bounding box center [440, 163] width 212 height 93
click at [760, 60] on icon "button" at bounding box center [761, 63] width 9 height 9
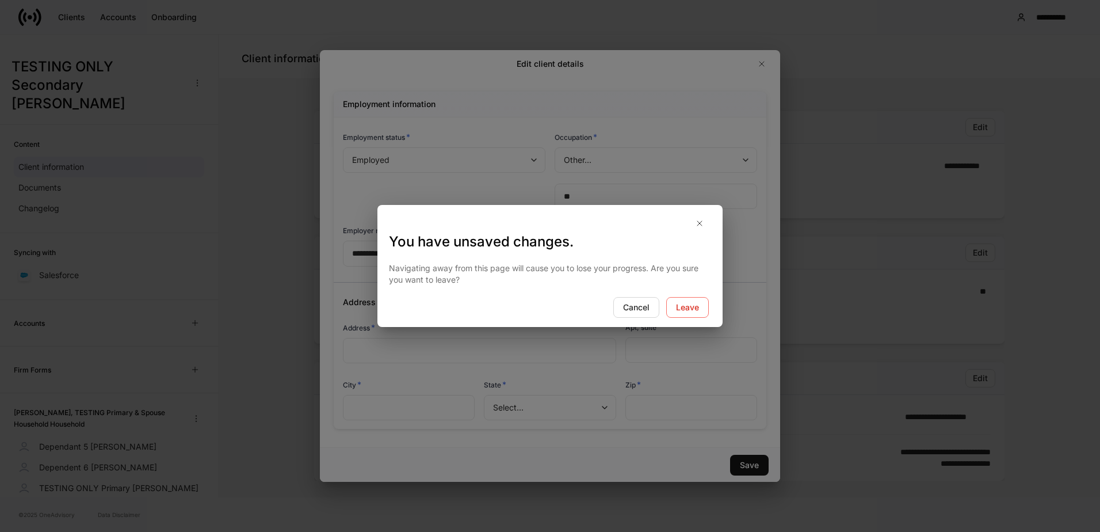
click at [691, 304] on div "Leave" at bounding box center [687, 308] width 23 height 12
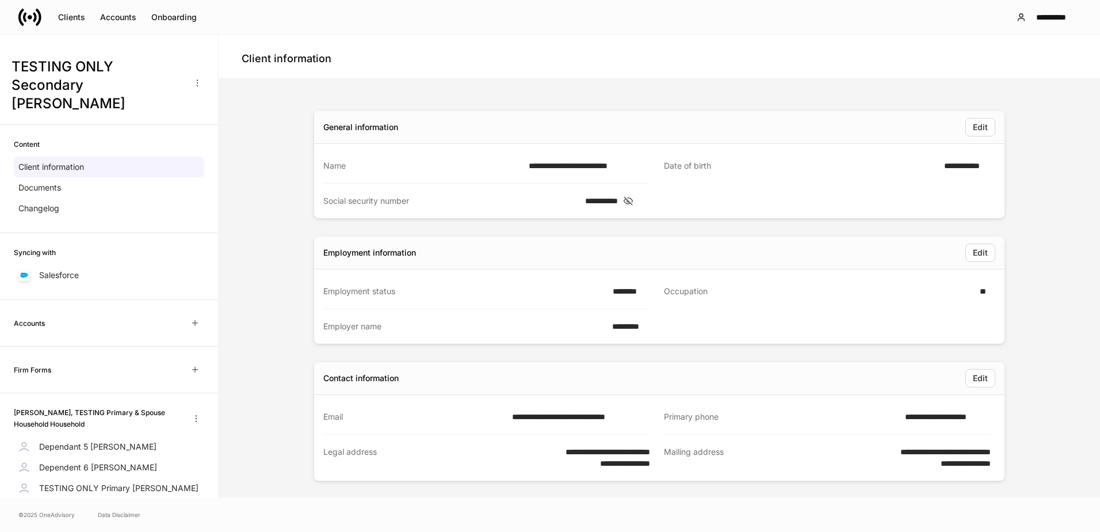
scroll to position [6, 0]
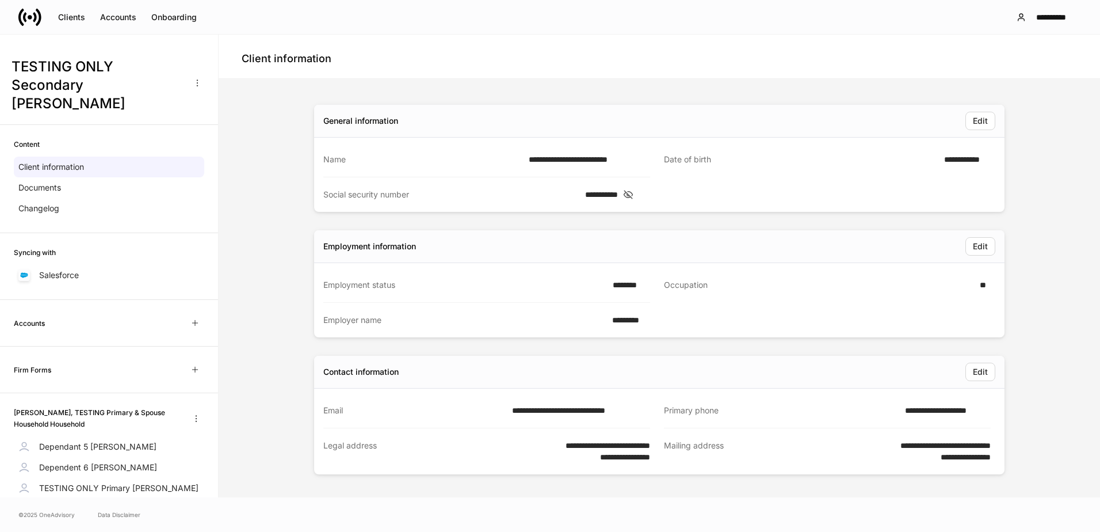
drag, startPoint x: 972, startPoint y: 368, endPoint x: 836, endPoint y: 362, distance: 136.5
click at [874, 364] on div "Edit" at bounding box center [697, 372] width 597 height 18
click at [763, 360] on div "Contact information Edit" at bounding box center [659, 372] width 691 height 33
click at [90, 482] on p "TESTING ONLY Primary [PERSON_NAME]" at bounding box center [118, 488] width 159 height 12
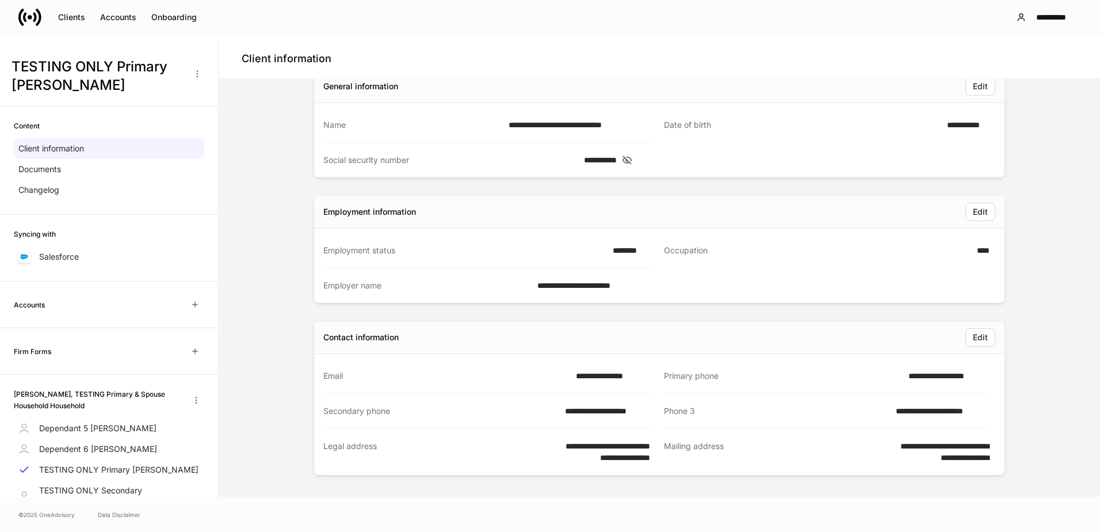
scroll to position [41, 0]
click at [977, 337] on div "Edit" at bounding box center [980, 337] width 15 height 12
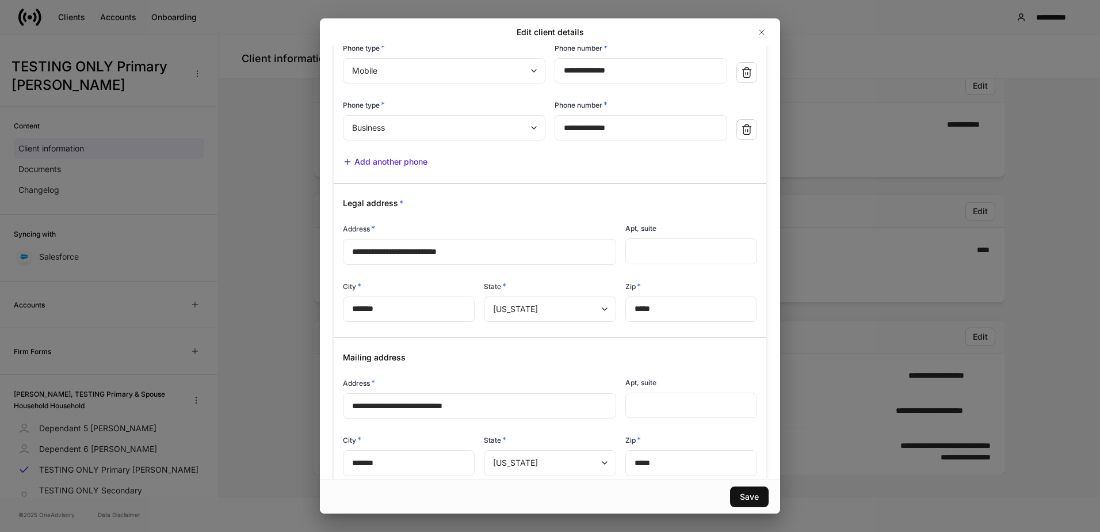
scroll to position [287, 0]
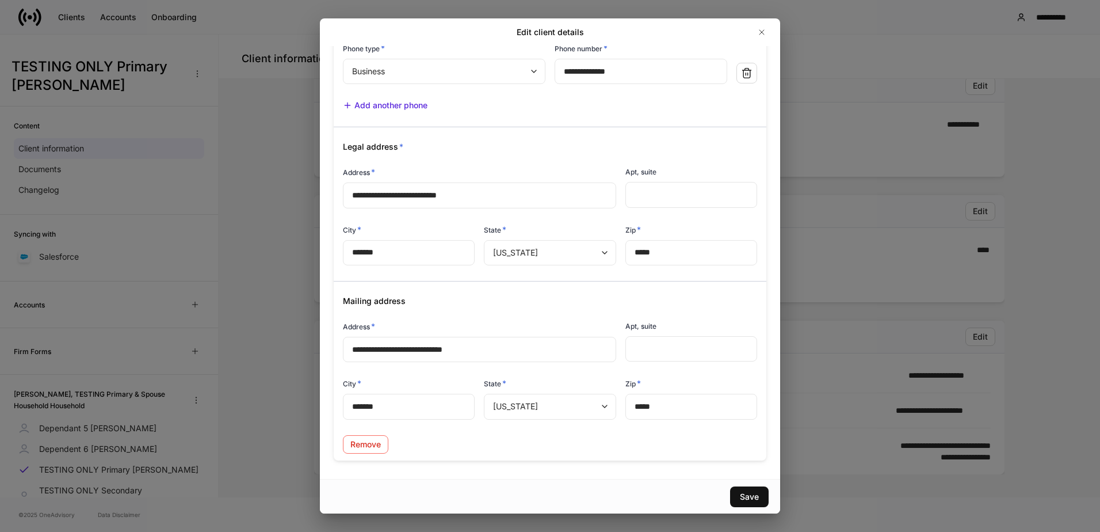
click at [759, 31] on icon "button" at bounding box center [761, 32] width 9 height 9
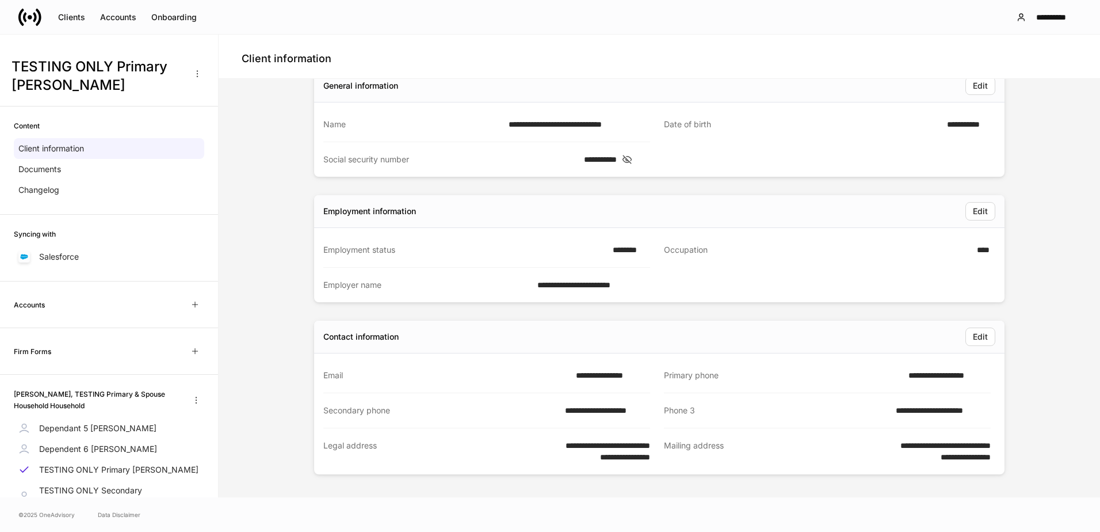
click at [979, 209] on div "Edit" at bounding box center [980, 211] width 15 height 12
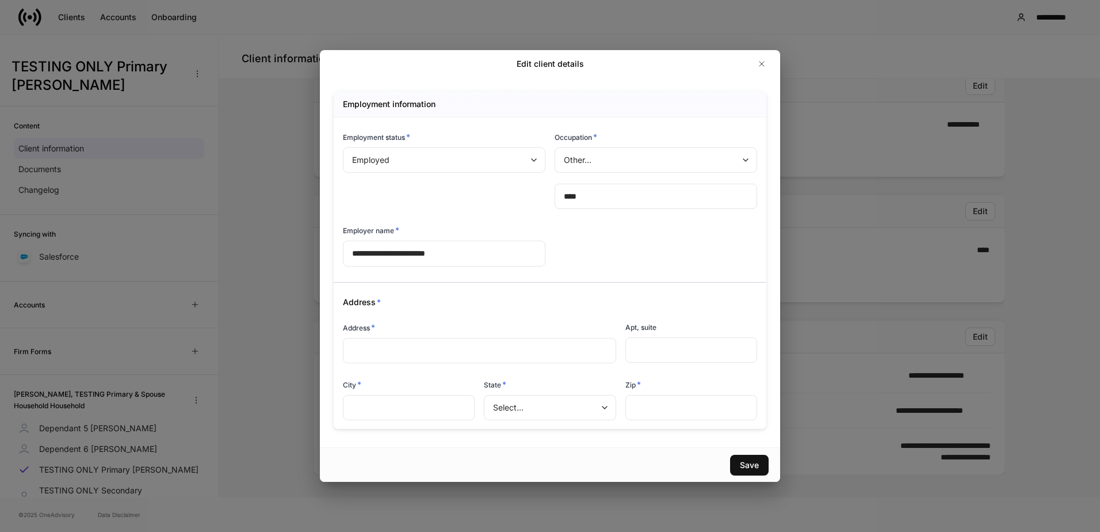
click at [642, 161] on body "**********" at bounding box center [550, 266] width 1100 height 532
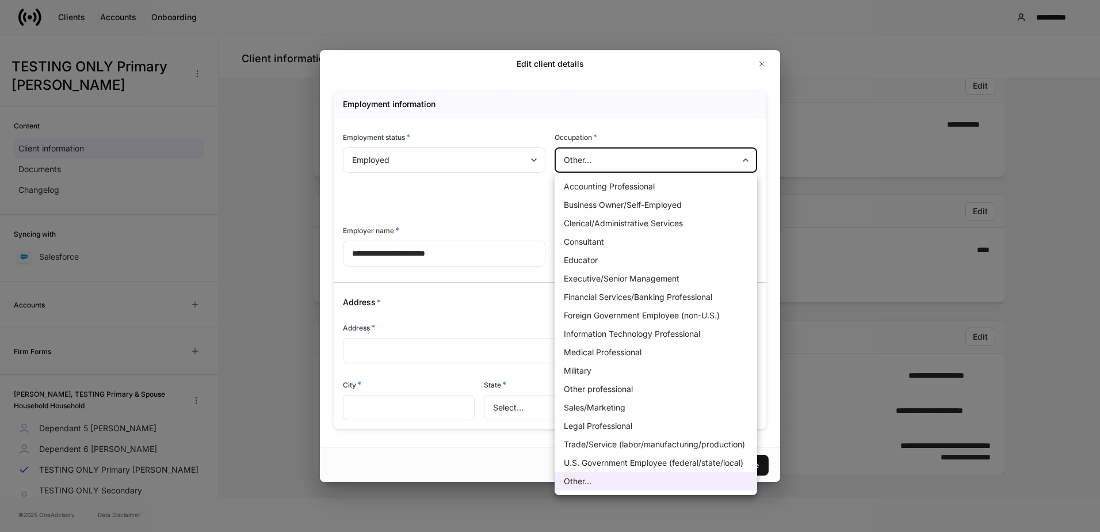
click at [477, 200] on div at bounding box center [550, 266] width 1100 height 532
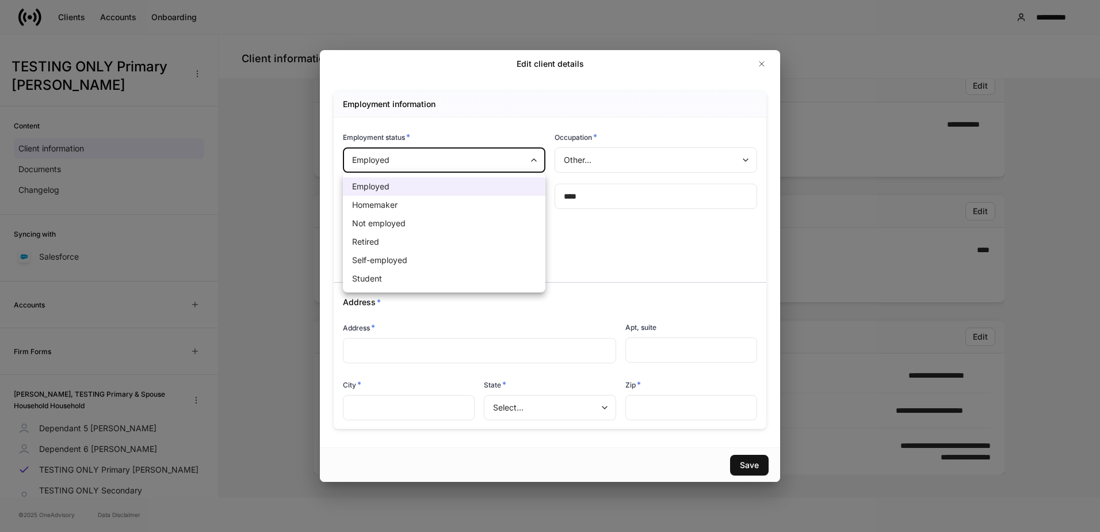
click at [502, 167] on body "**********" at bounding box center [550, 266] width 1100 height 532
click at [711, 246] on div at bounding box center [550, 266] width 1100 height 532
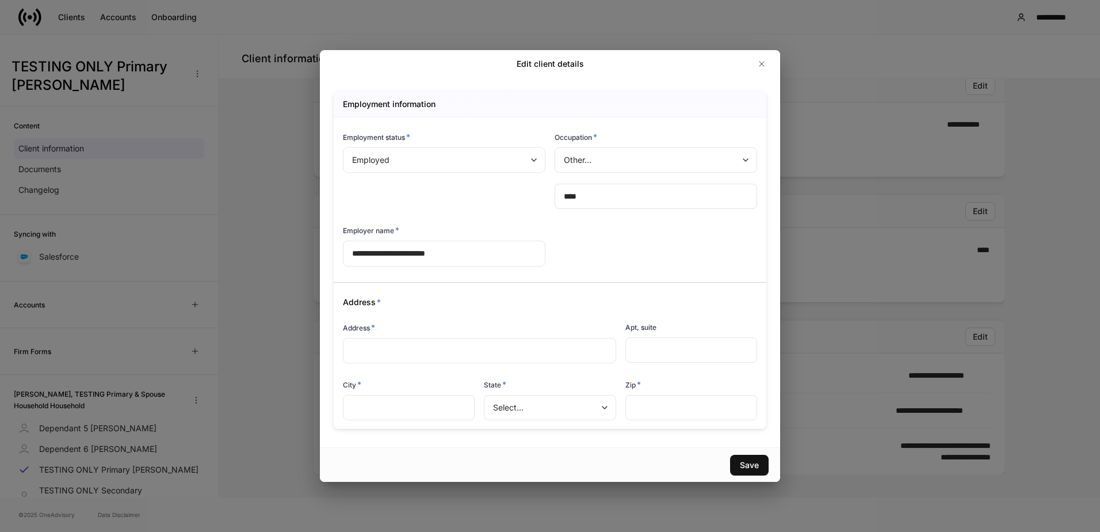
click at [764, 63] on icon "button" at bounding box center [761, 63] width 9 height 9
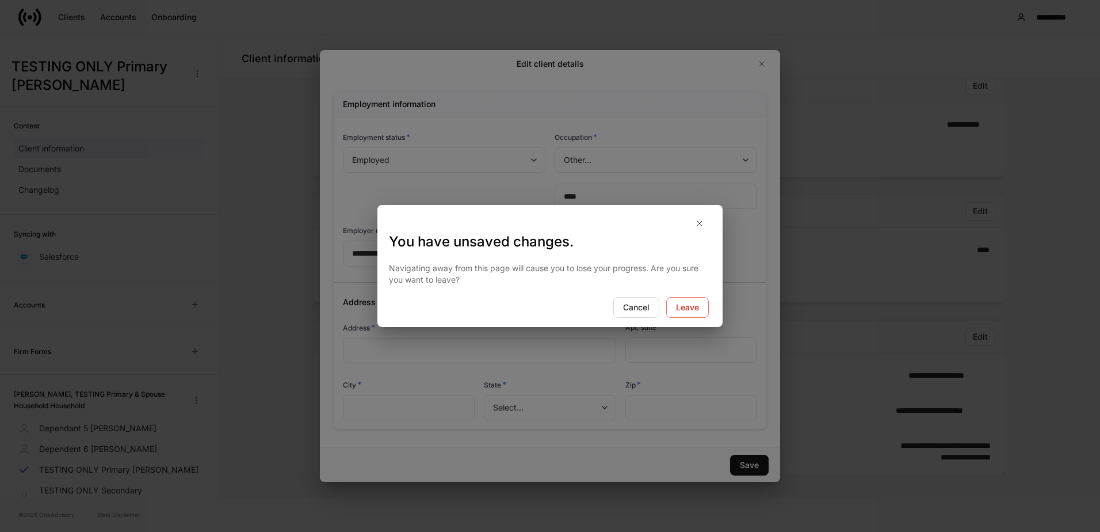
click at [692, 303] on div "Leave" at bounding box center [687, 308] width 23 height 12
